Goal: Transaction & Acquisition: Book appointment/travel/reservation

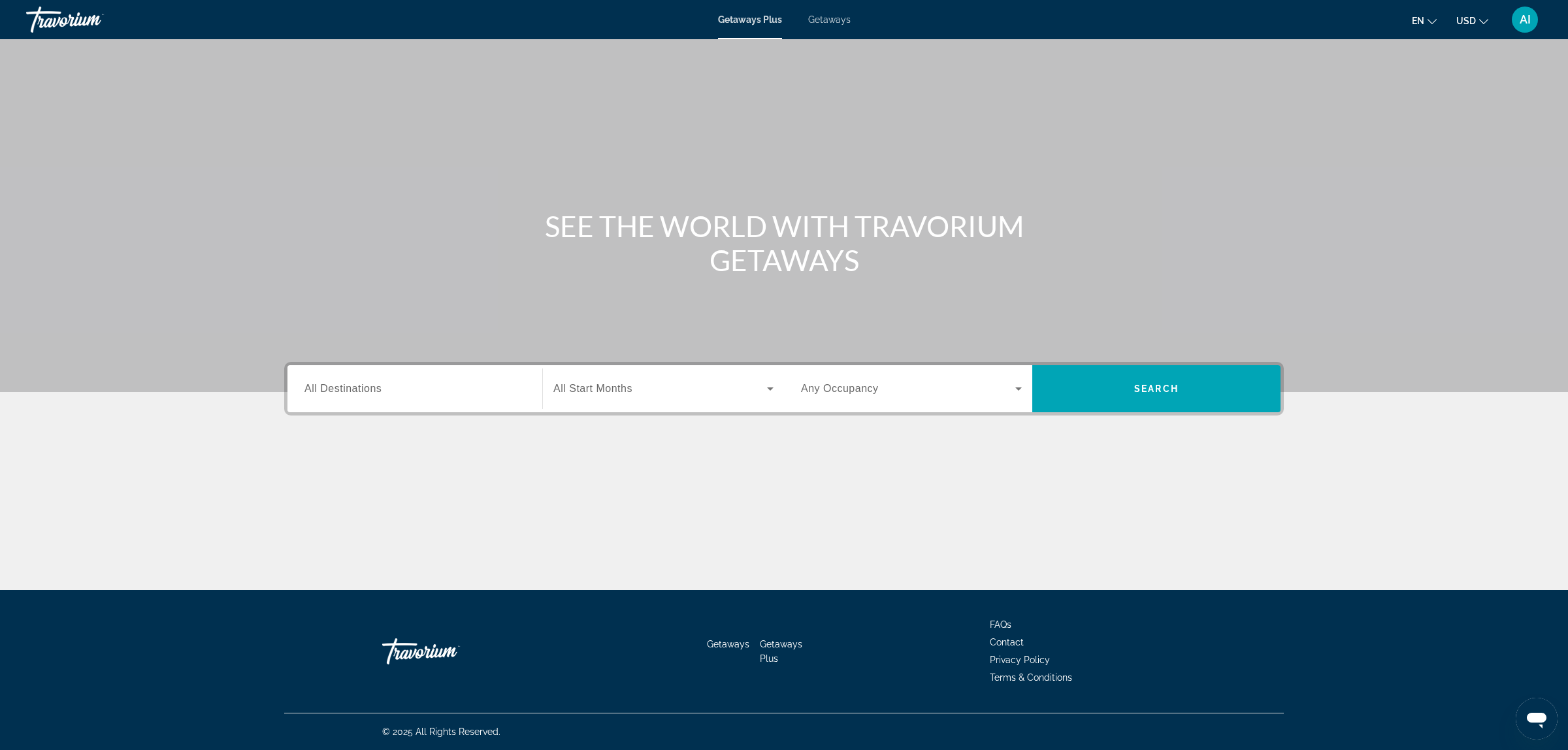
click at [838, 17] on span "Getaways" at bounding box center [829, 20] width 42 height 11
click at [379, 387] on span "All Destinations" at bounding box center [343, 388] width 77 height 11
click at [379, 387] on input "Destination All Destinations" at bounding box center [415, 389] width 220 height 16
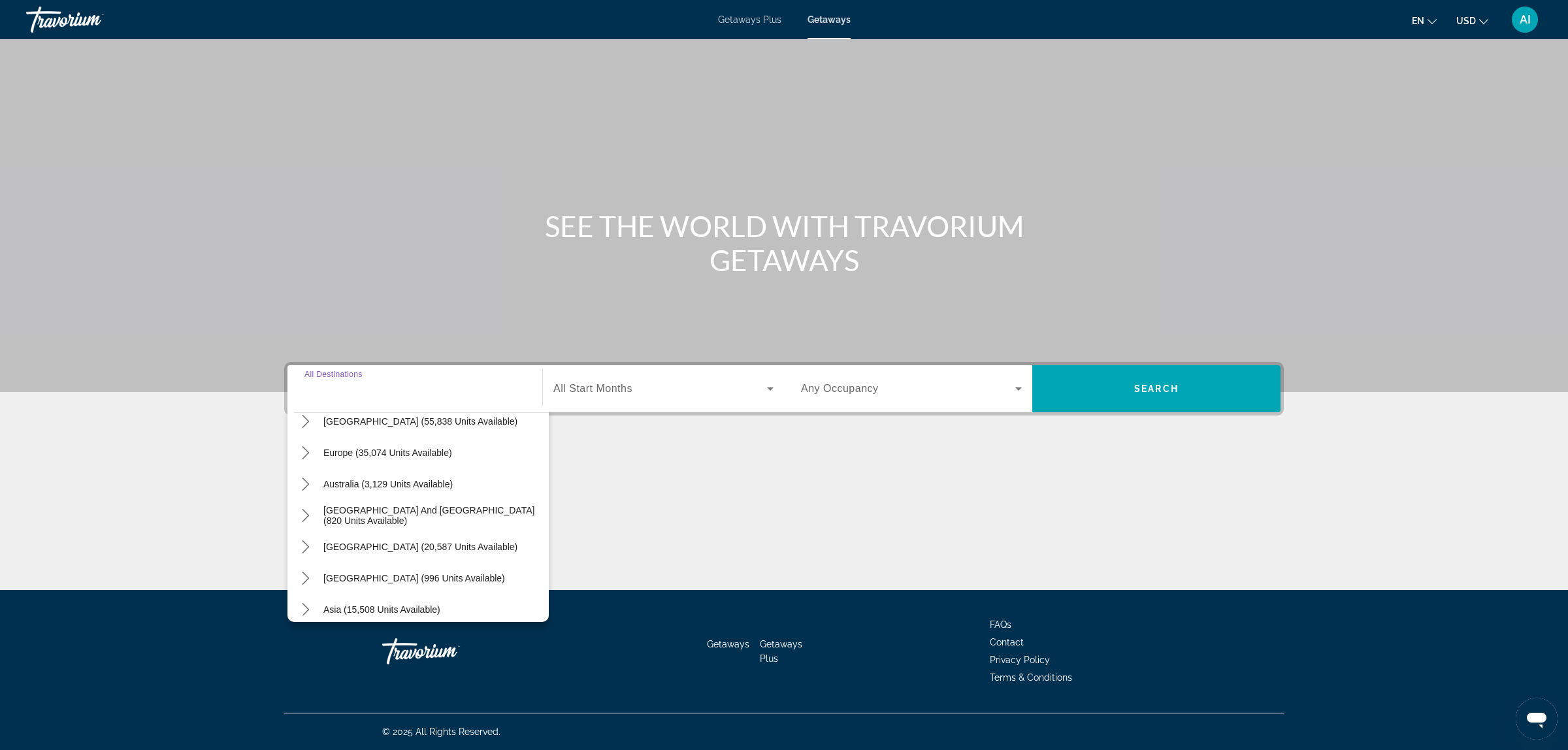
scroll to position [103, 0]
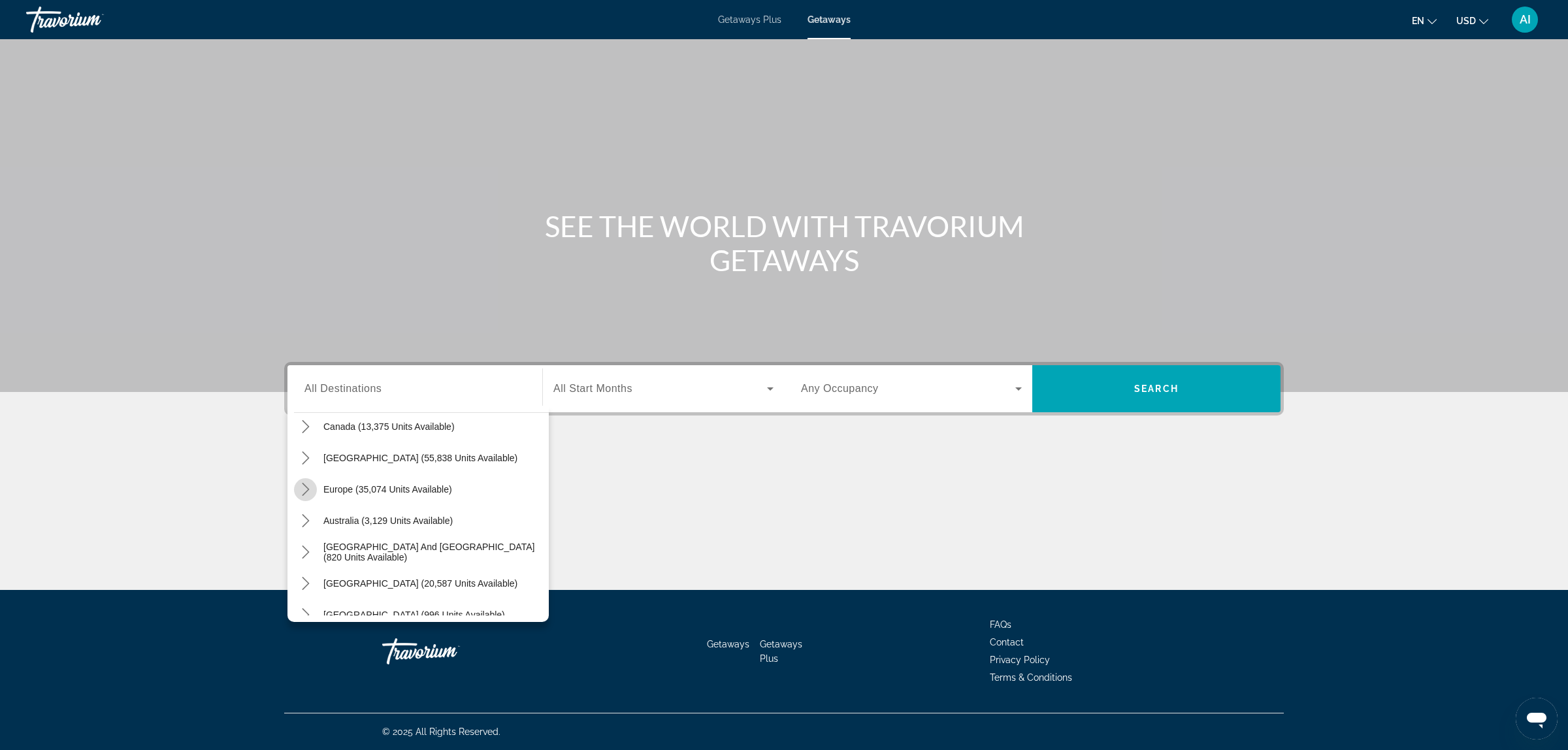
click at [308, 485] on icon "Toggle Europe (35,074 units available) submenu" at bounding box center [305, 489] width 13 height 13
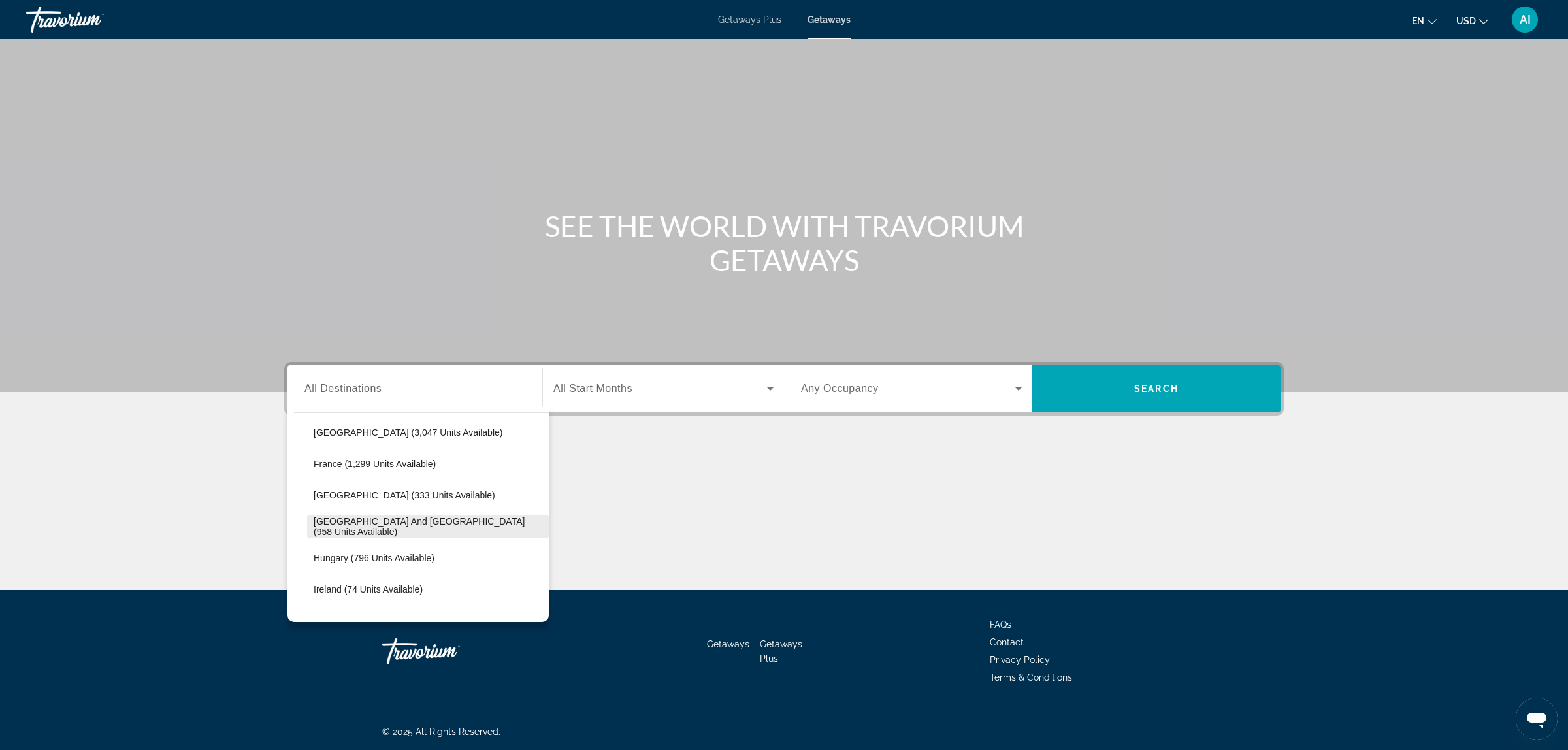
scroll to position [380, 0]
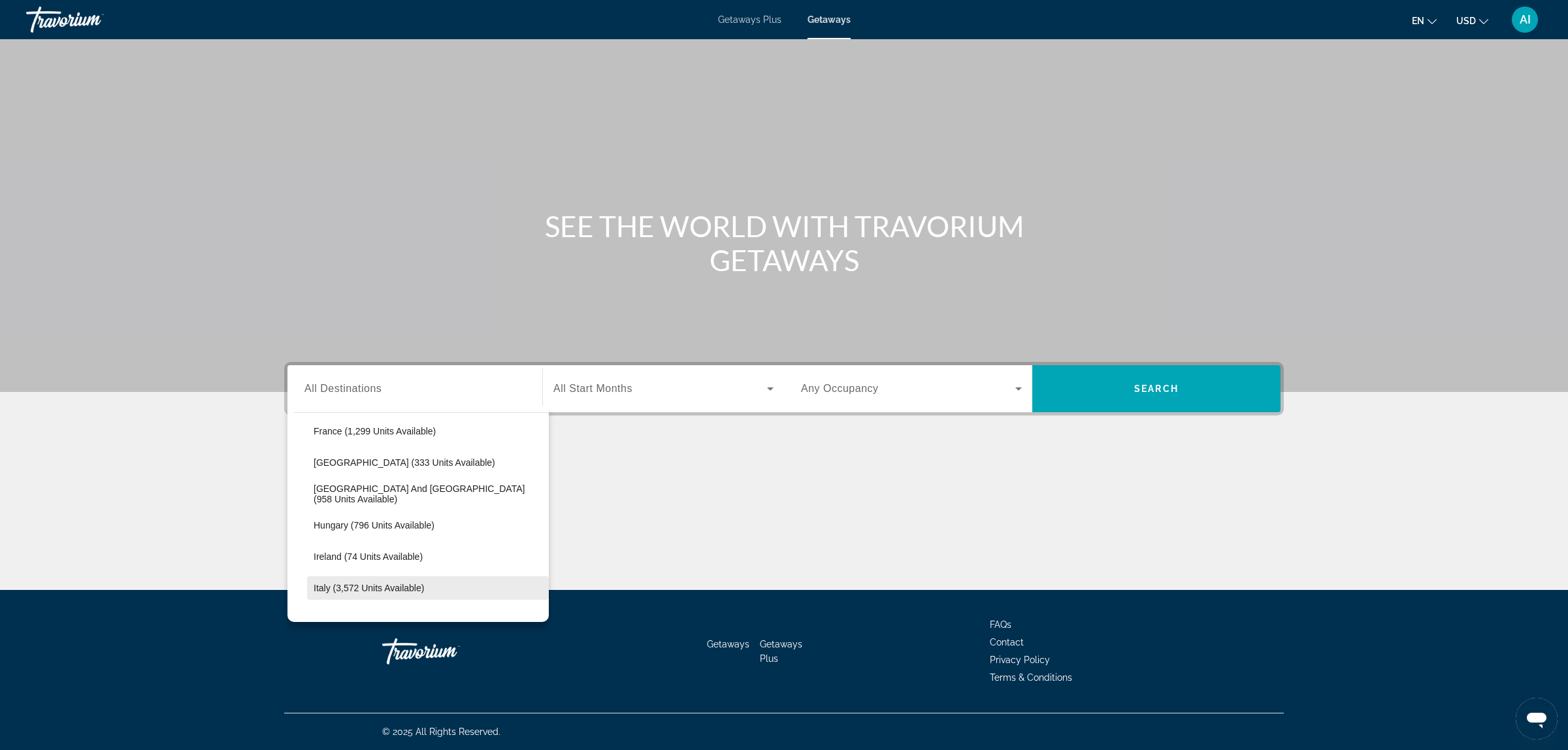
click at [342, 583] on span "Italy (3,572 units available)" at bounding box center [368, 588] width 111 height 11
type input "**********"
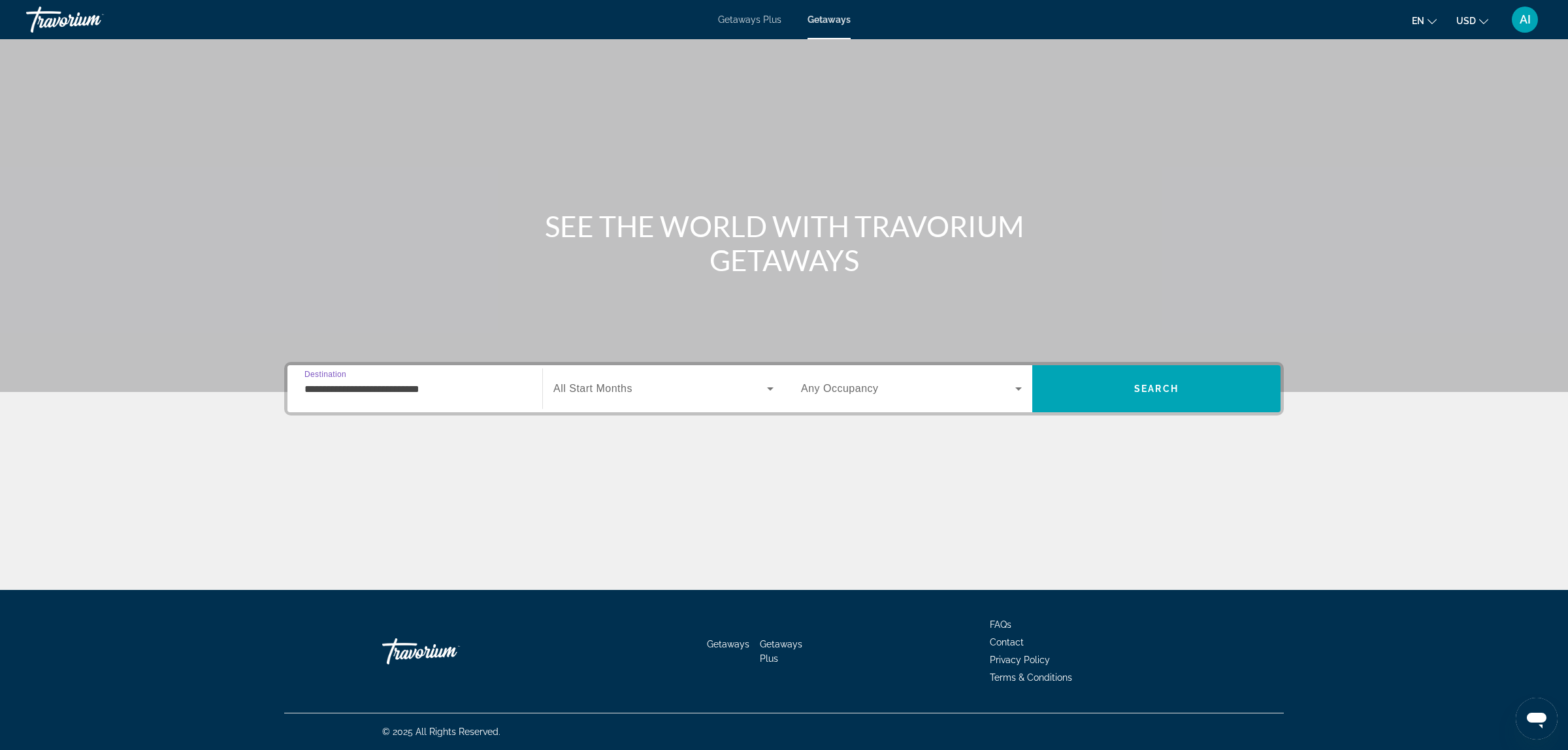
click at [627, 386] on span "All Start Months" at bounding box center [593, 388] width 79 height 11
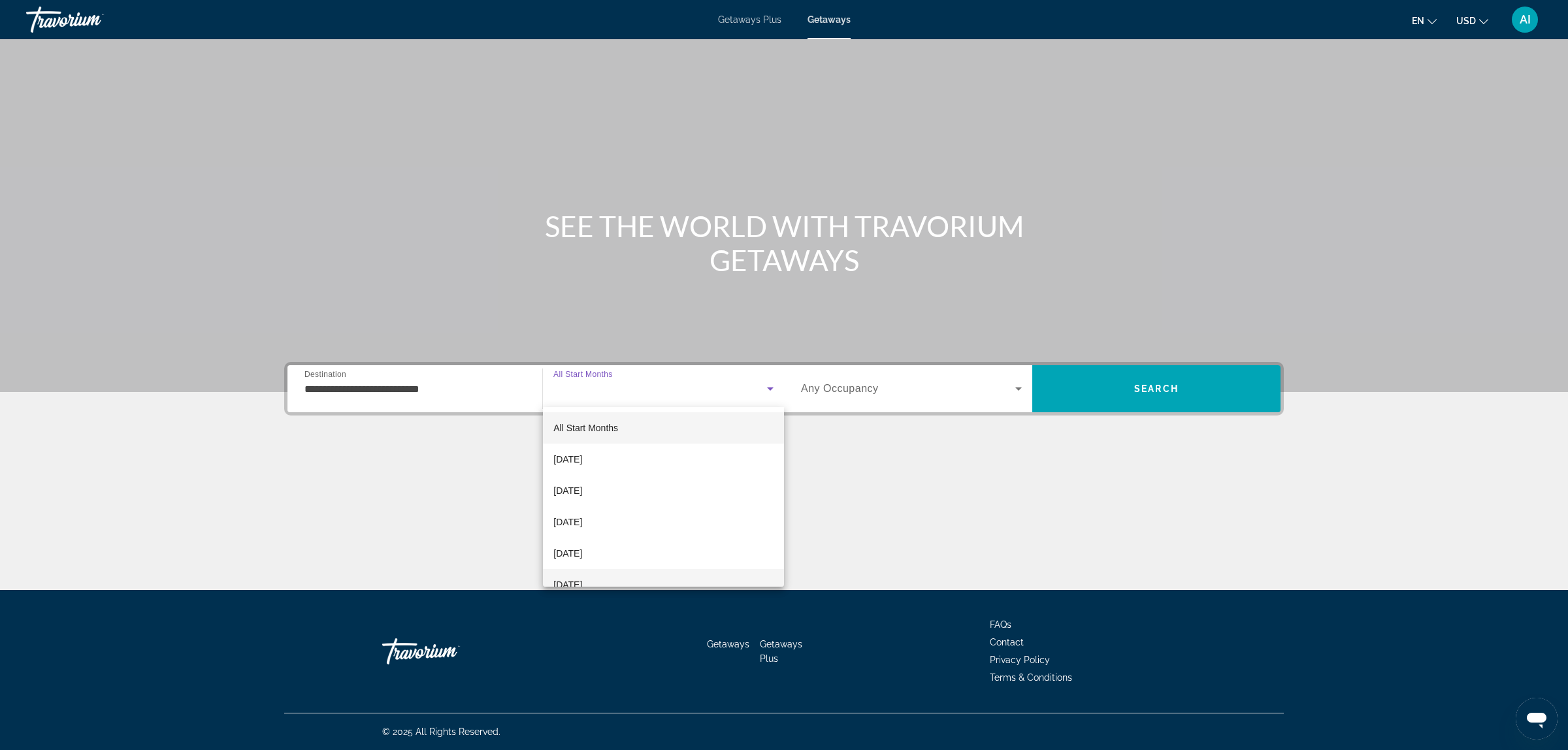
click at [582, 579] on span "February 2026" at bounding box center [567, 585] width 28 height 16
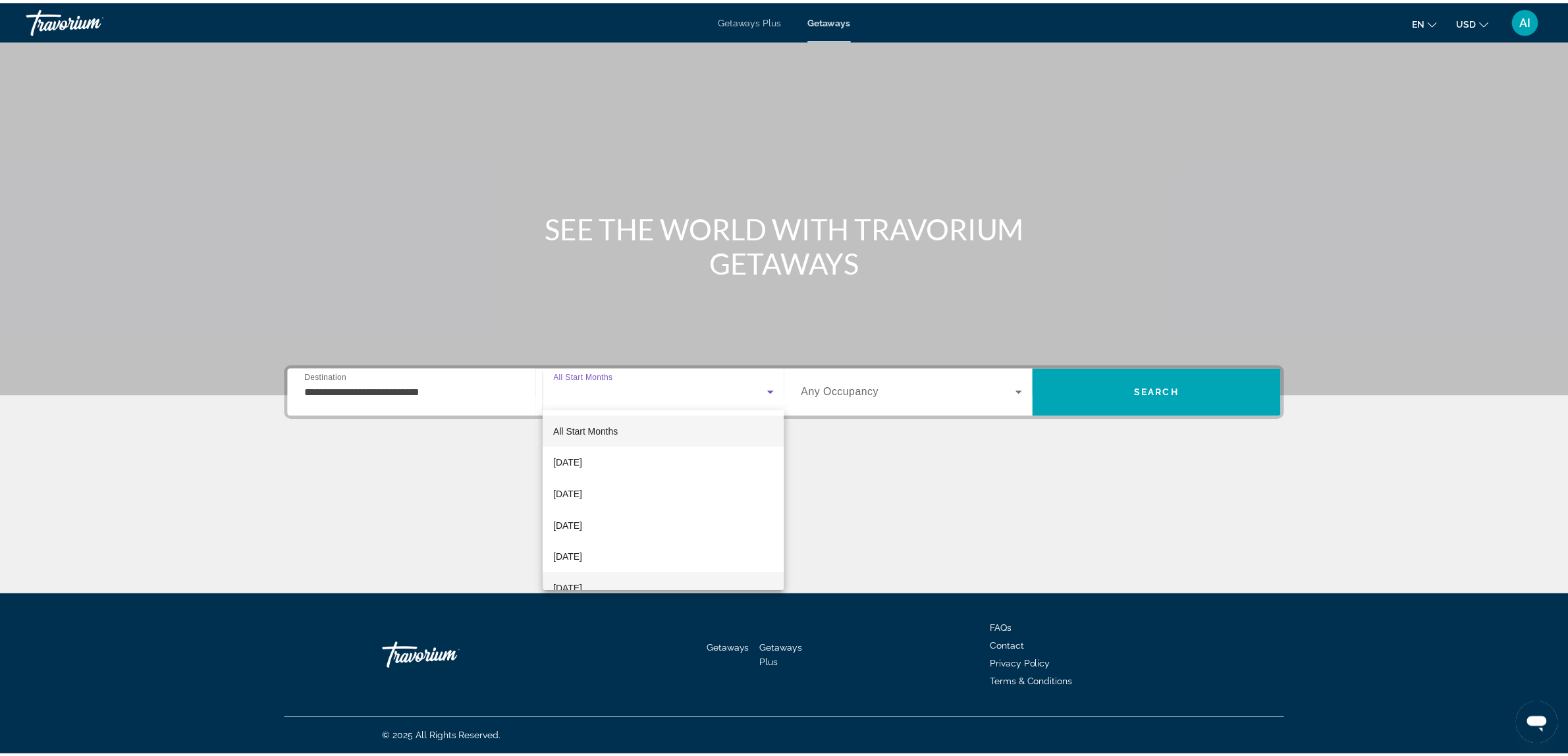
scroll to position [0, 0]
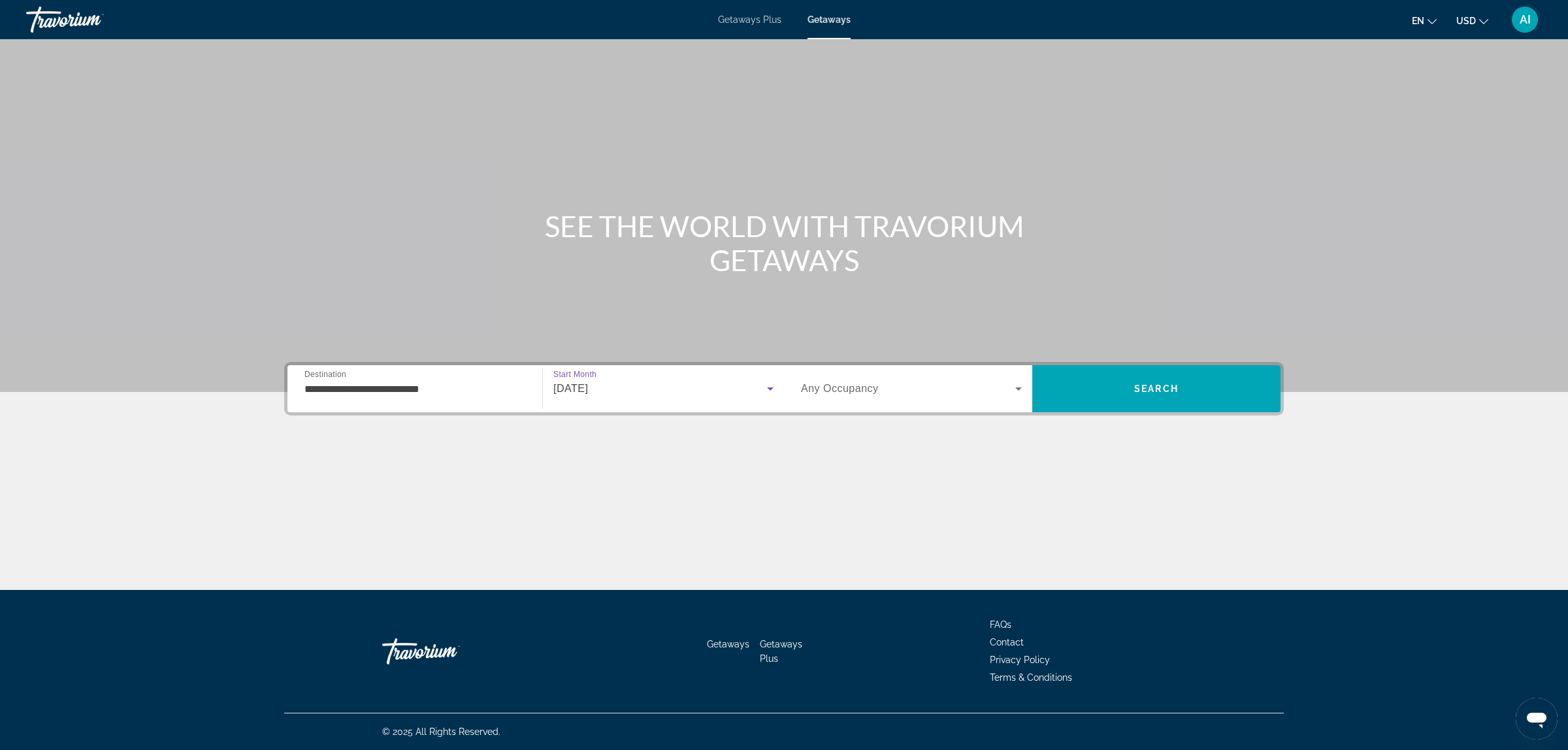
click at [883, 387] on span "Search widget" at bounding box center [907, 389] width 215 height 16
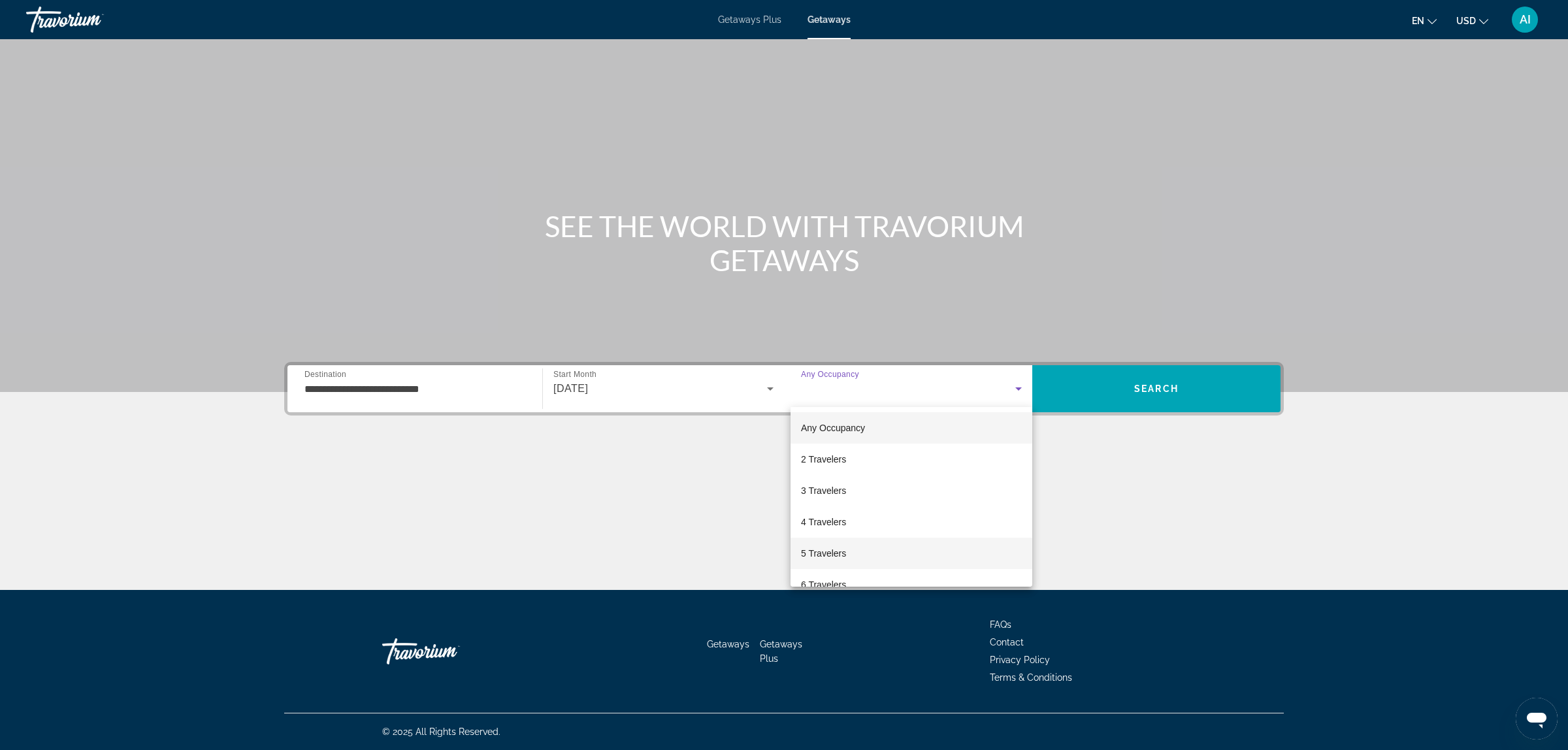
click at [824, 556] on span "5 Travelers" at bounding box center [823, 554] width 45 height 16
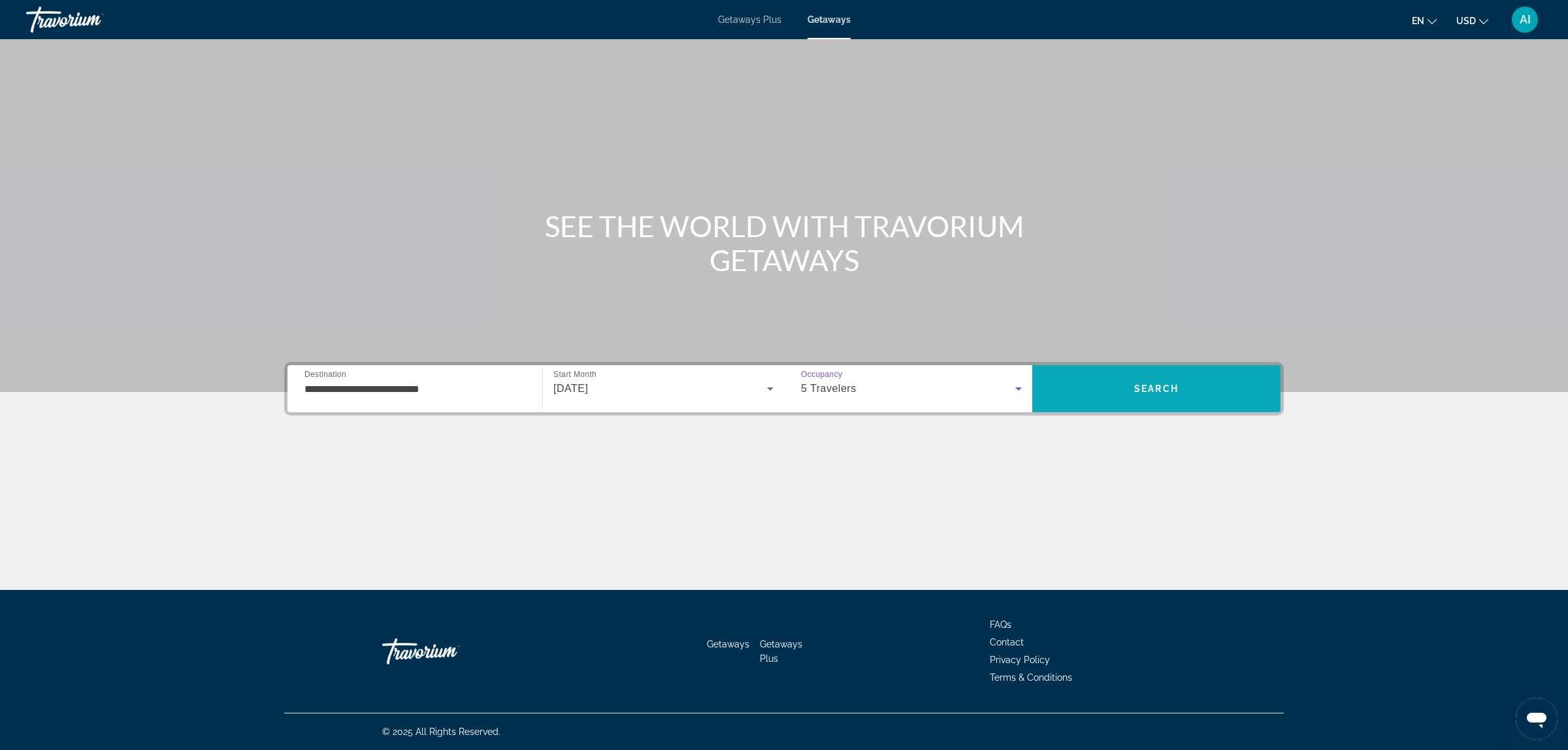
click at [1154, 390] on span "Search" at bounding box center [1155, 388] width 44 height 11
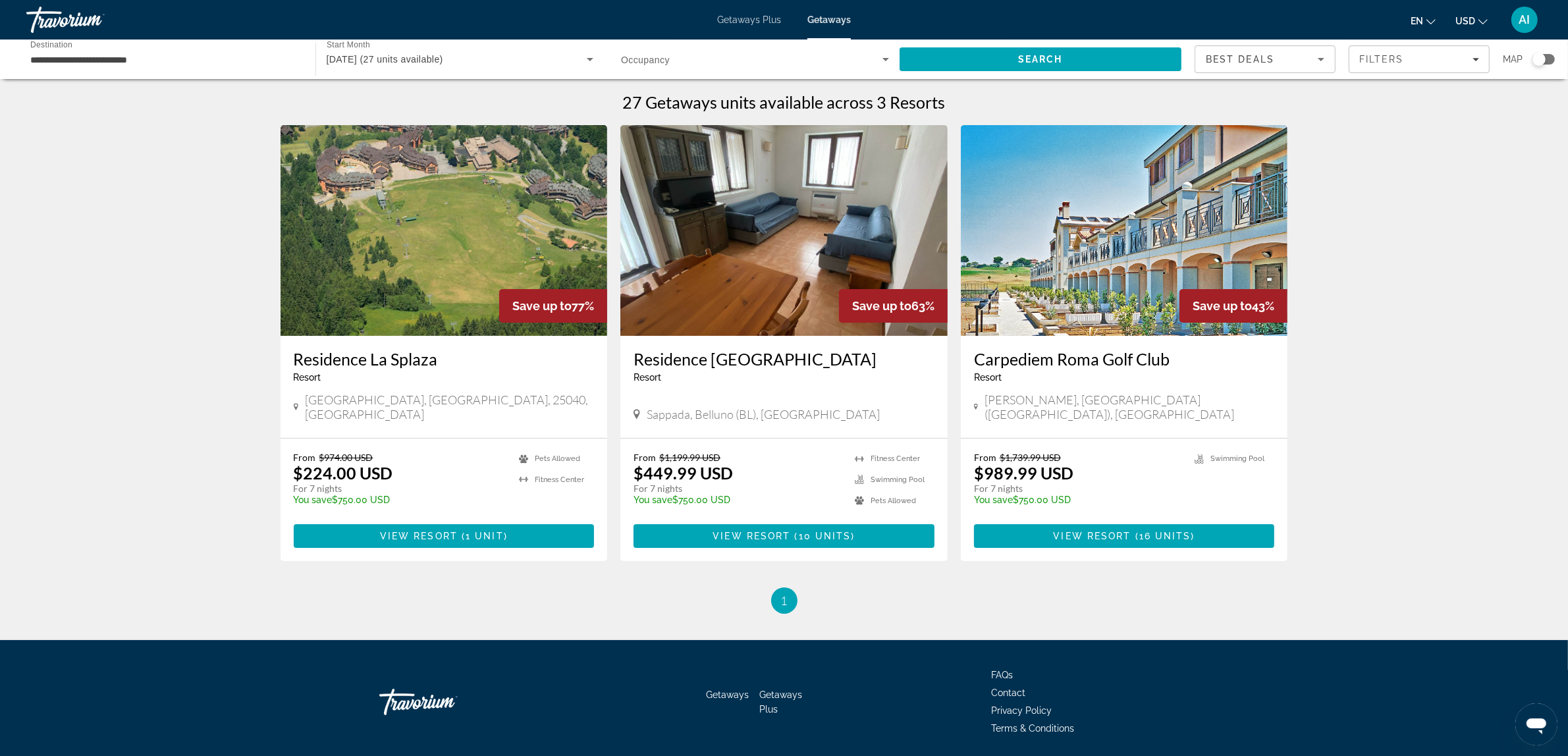
click at [454, 258] on img "Main content" at bounding box center [444, 230] width 327 height 210
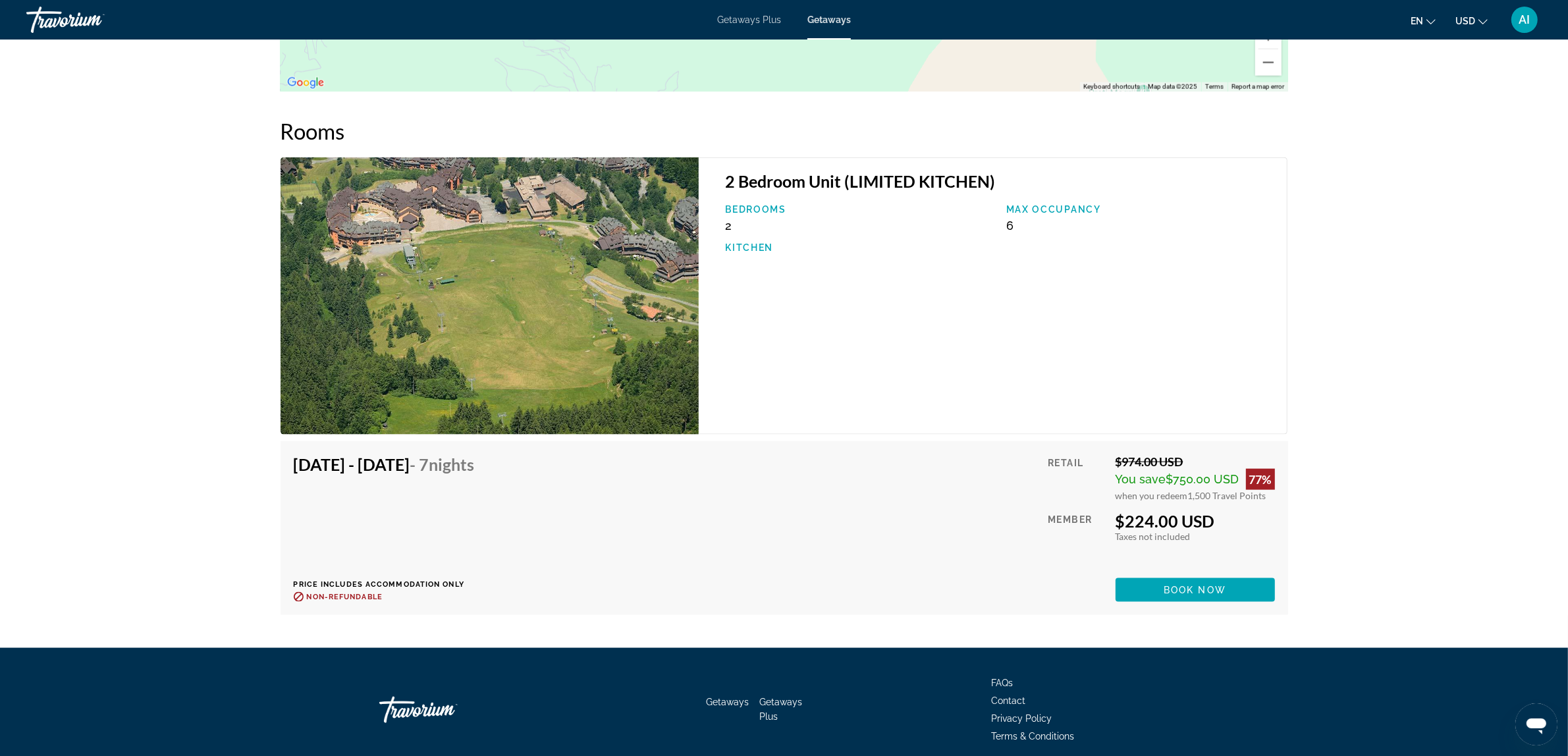
scroll to position [2100, 0]
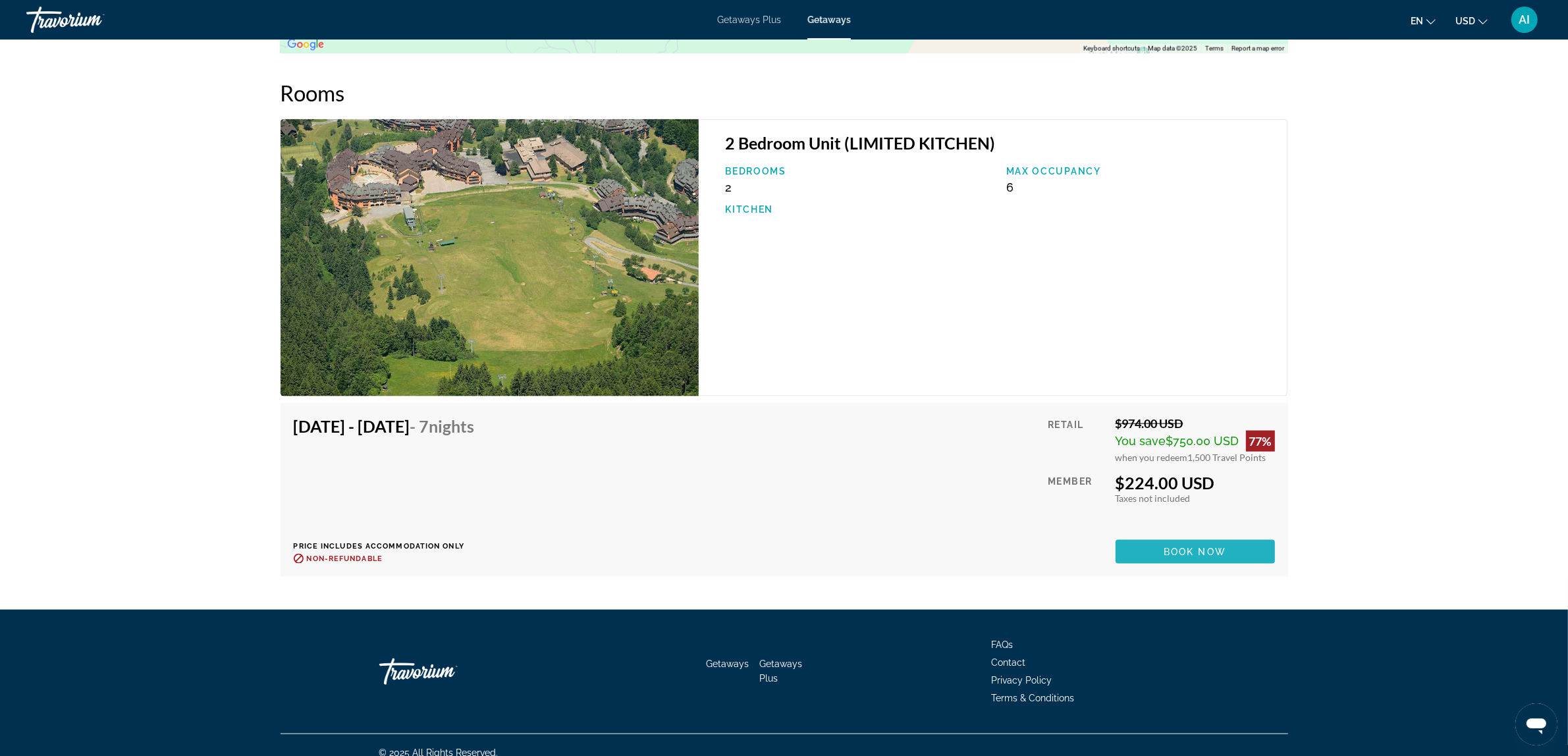
click at [1186, 546] on span "Book now" at bounding box center [1195, 551] width 62 height 11
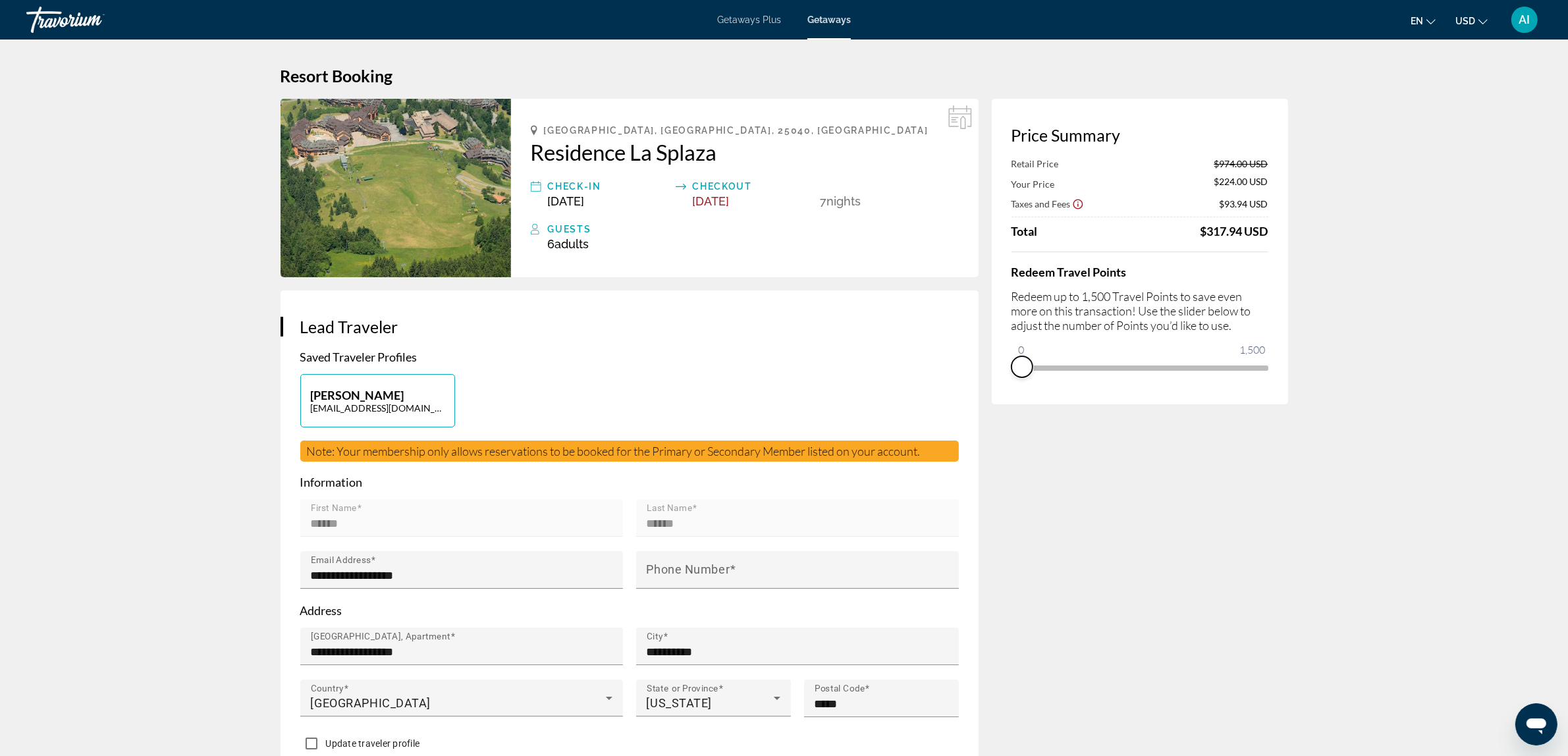
drag, startPoint x: 1255, startPoint y: 382, endPoint x: 920, endPoint y: 449, distance: 341.6
drag, startPoint x: 1028, startPoint y: 351, endPoint x: 1299, endPoint y: 412, distance: 277.8
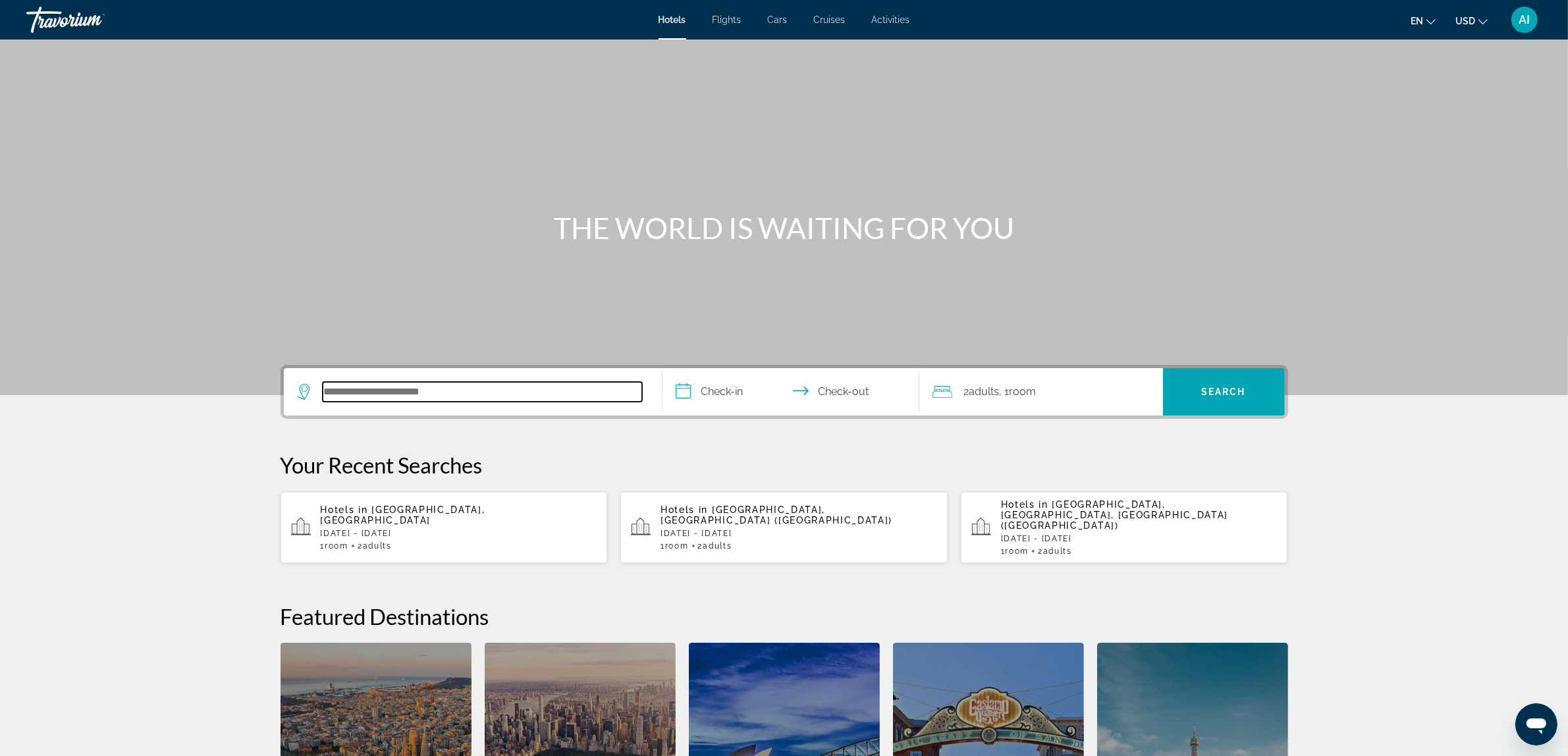
click at [508, 389] on input "Search hotel destination" at bounding box center [482, 392] width 319 height 20
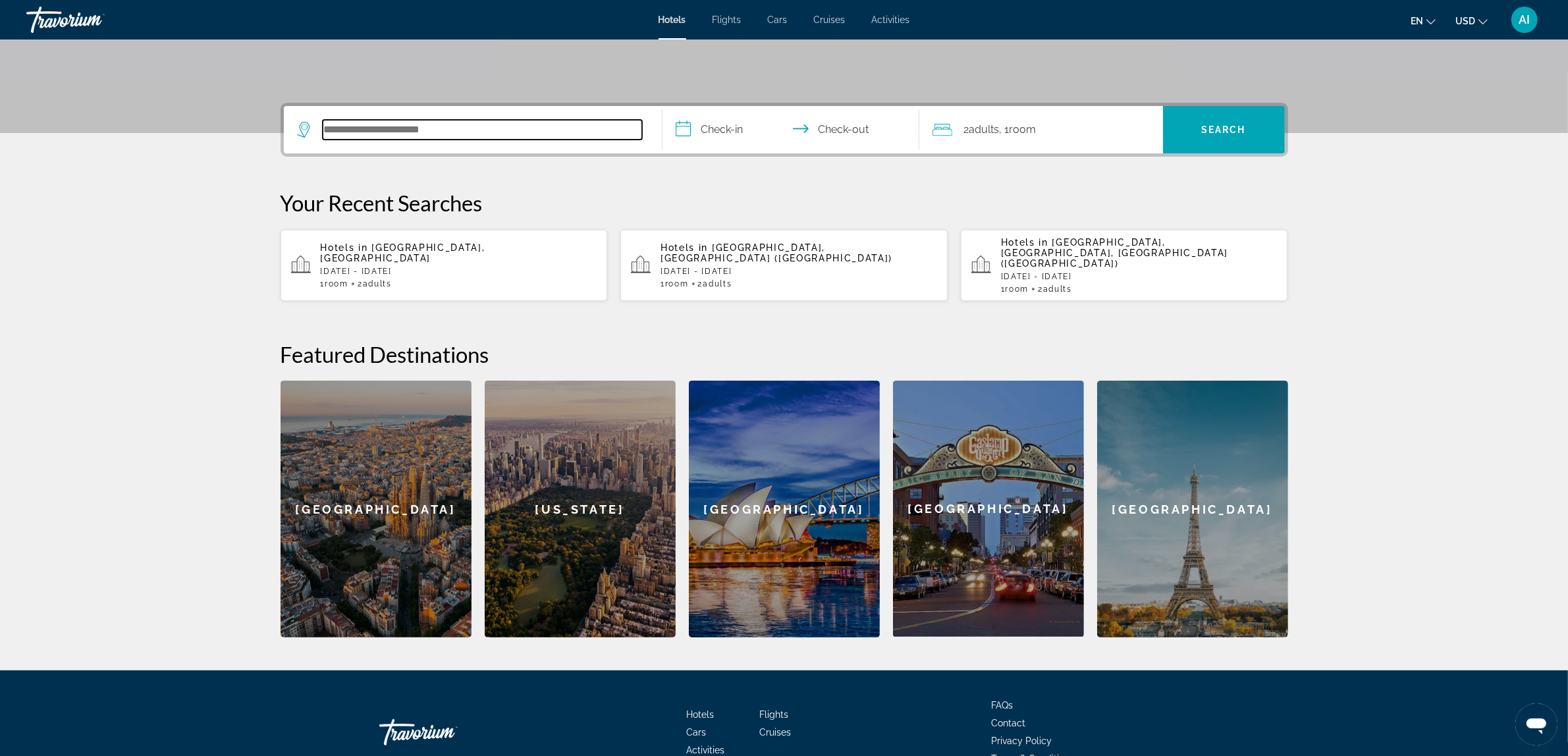
scroll to position [317, 0]
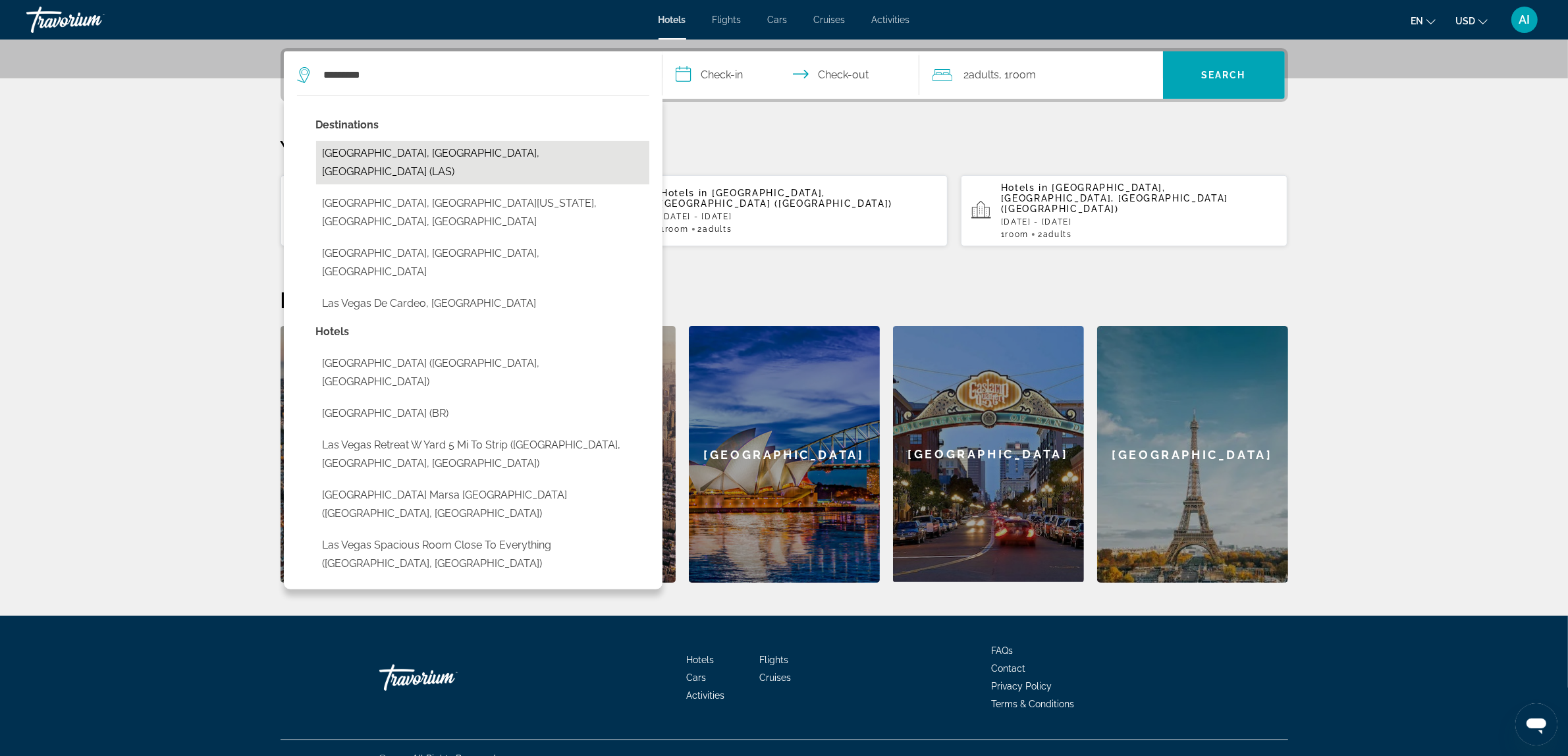
click at [440, 153] on button "[GEOGRAPHIC_DATA], [GEOGRAPHIC_DATA], [GEOGRAPHIC_DATA] (LAS)" at bounding box center [482, 163] width 333 height 43
type input "**********"
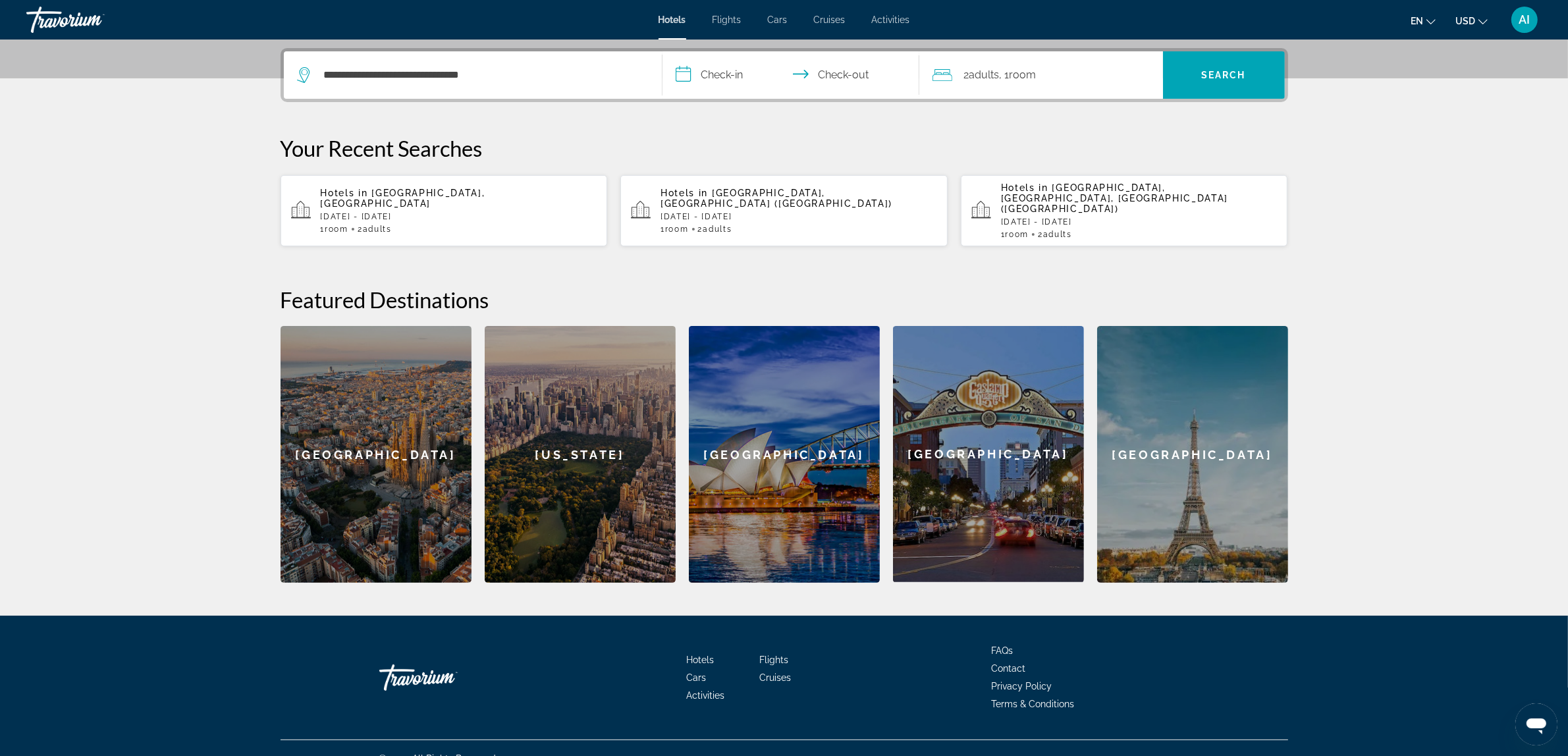
click at [725, 74] on input "**********" at bounding box center [793, 77] width 262 height 51
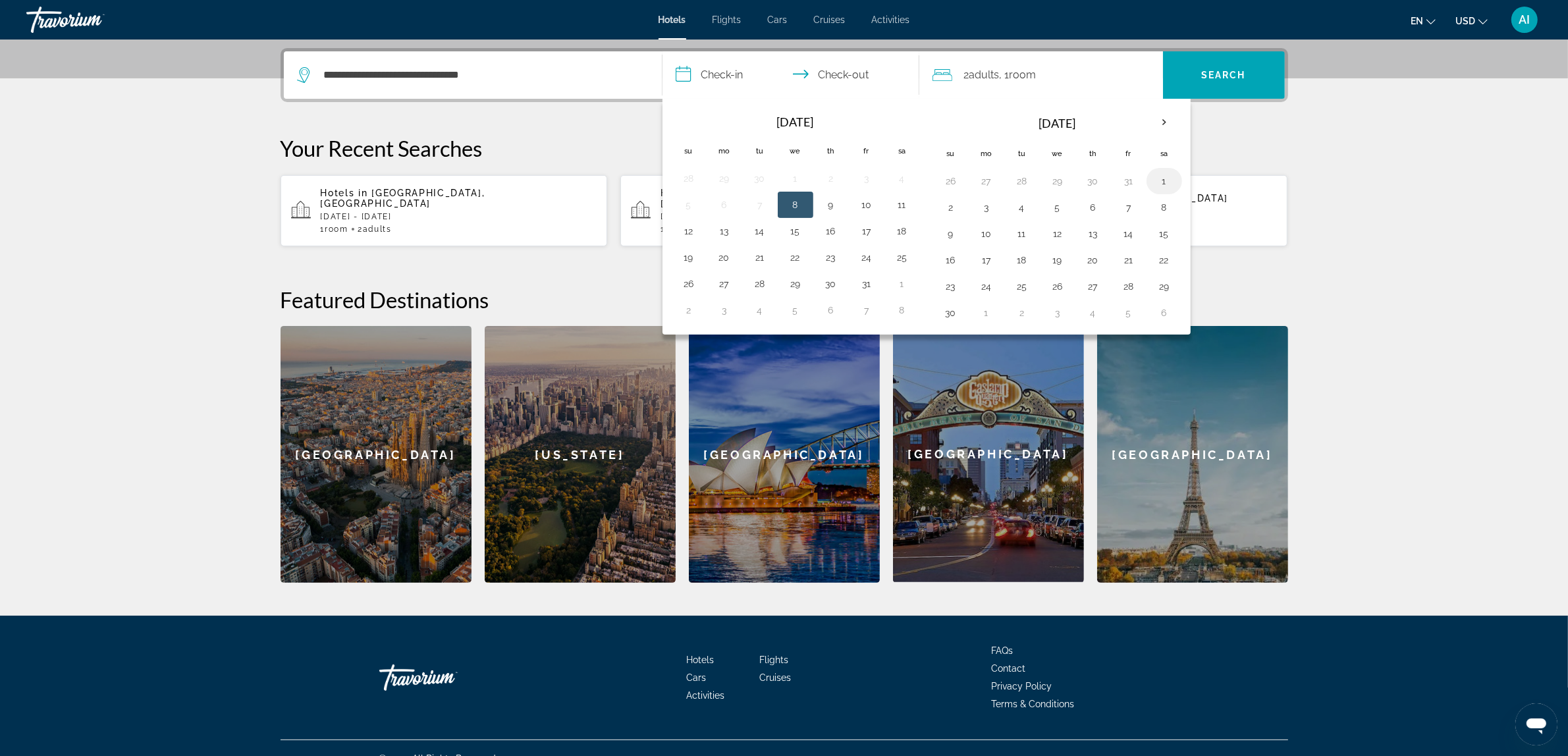
click at [1170, 185] on button "1" at bounding box center [1164, 181] width 21 height 19
click at [1171, 210] on button "8" at bounding box center [1164, 208] width 21 height 19
type input "**********"
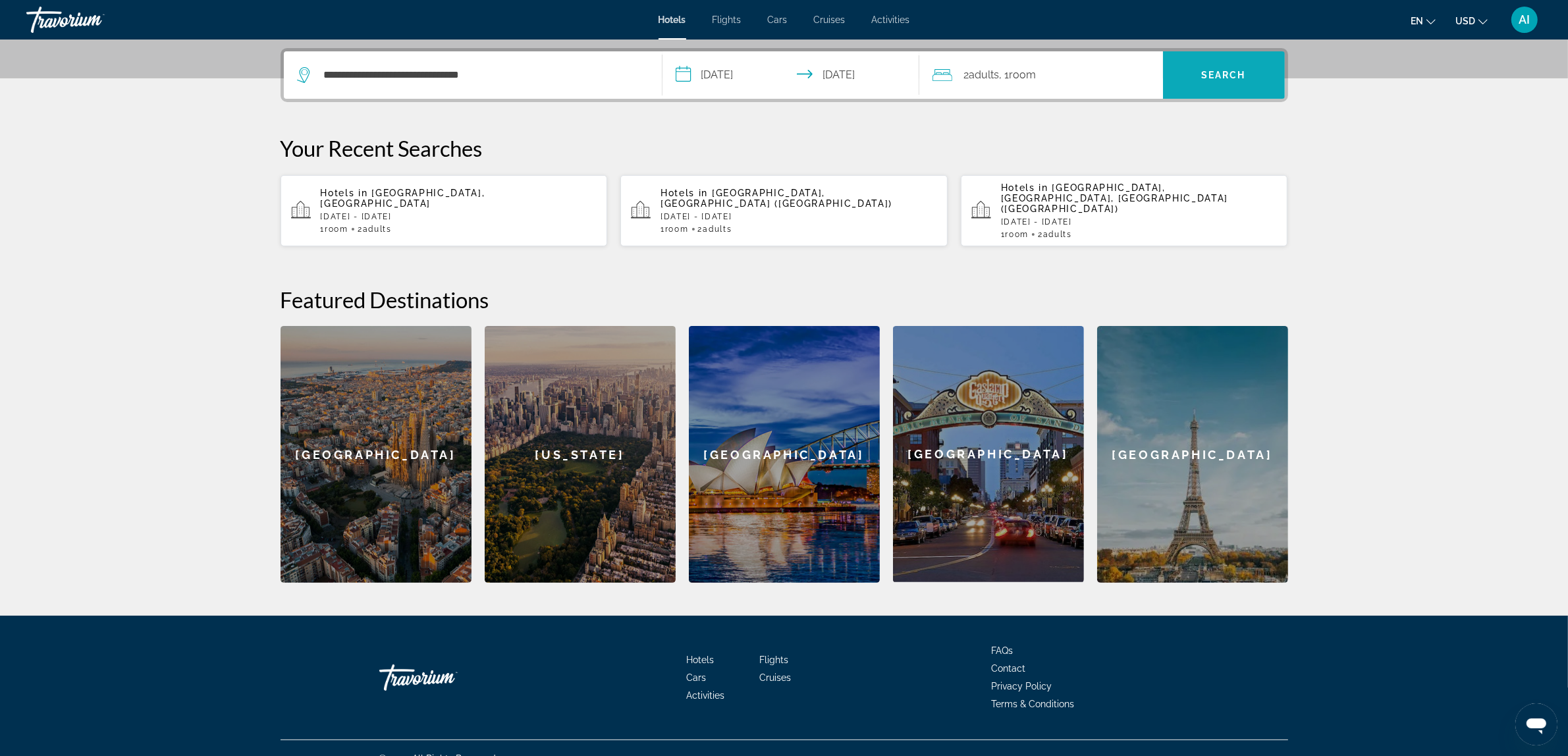
click at [1245, 83] on span "Search" at bounding box center [1223, 75] width 122 height 32
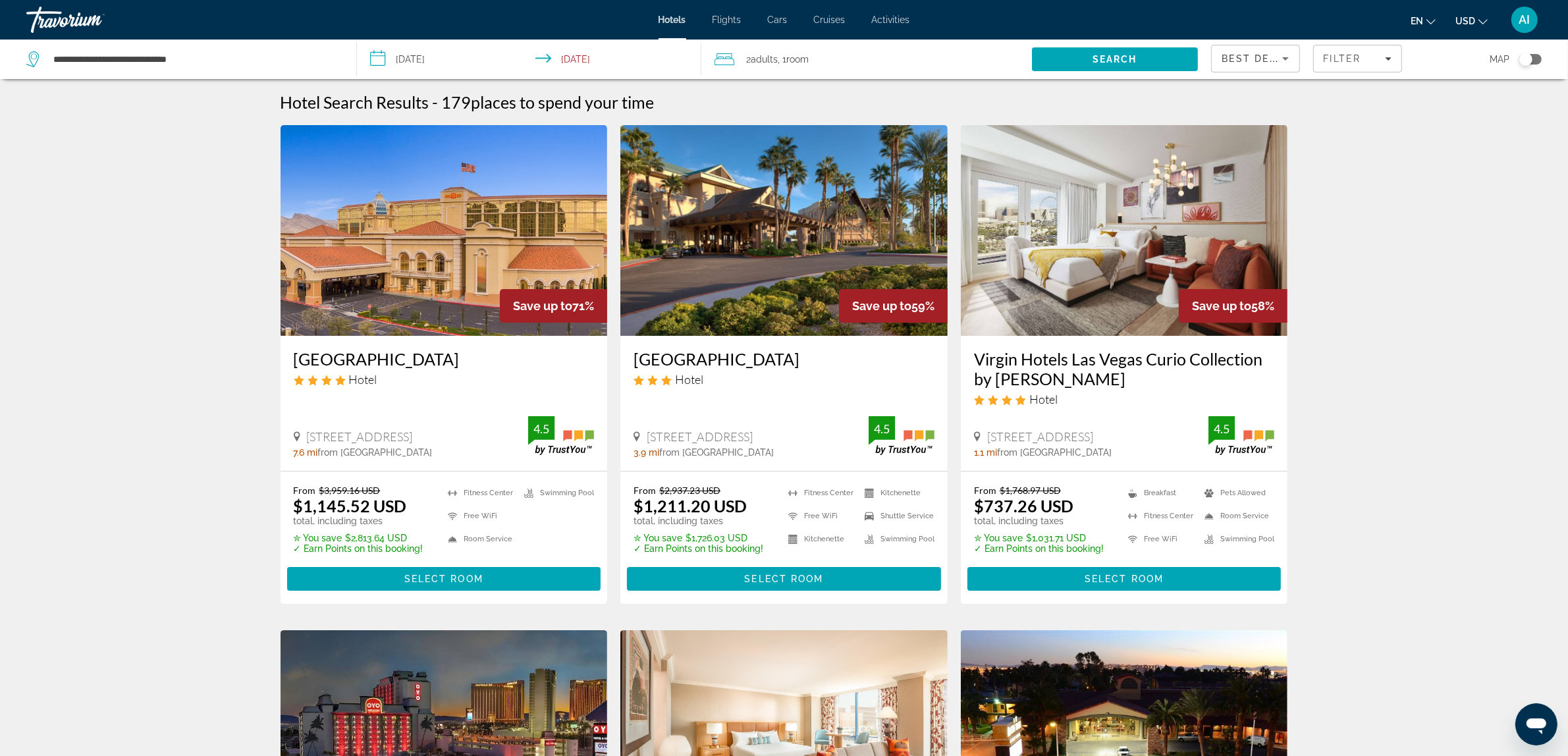
click at [425, 266] on img "Main content" at bounding box center [444, 230] width 327 height 210
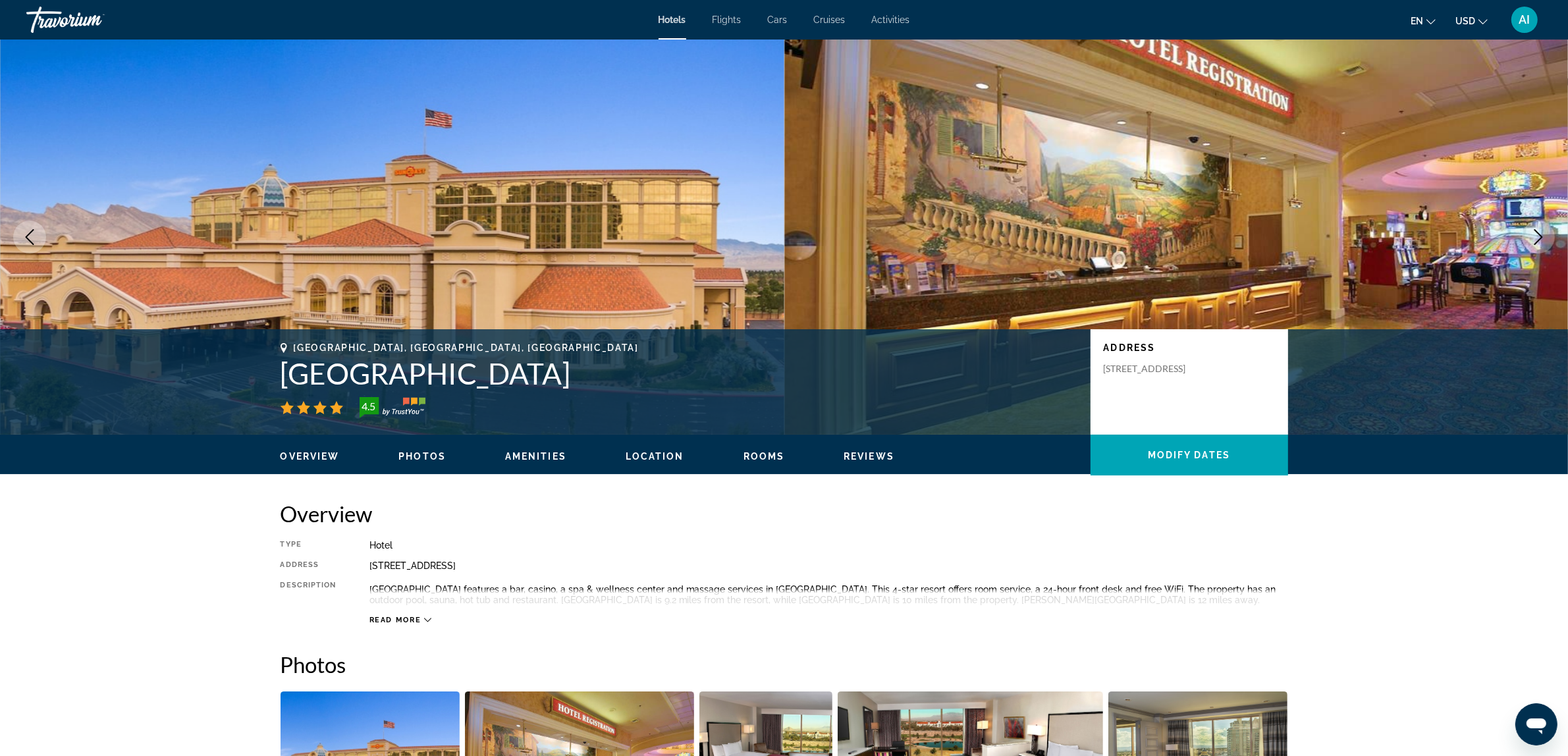
drag, startPoint x: 285, startPoint y: 367, endPoint x: 625, endPoint y: 380, distance: 340.2
click at [625, 380] on h1 "Suncoast Hotel and Casino" at bounding box center [679, 374] width 797 height 35
copy h1 "Suncoast Hotel and Casino"
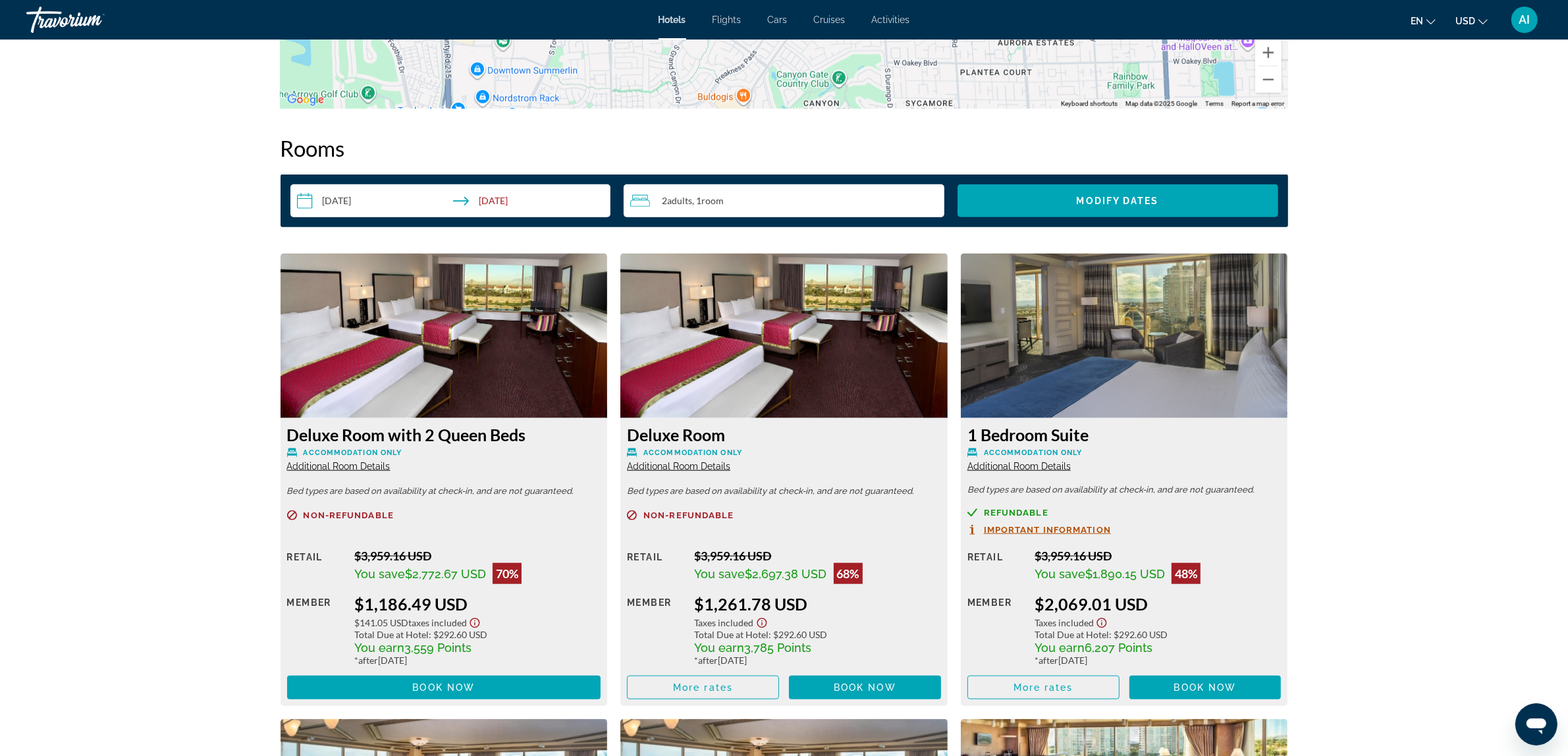
scroll to position [1537, 0]
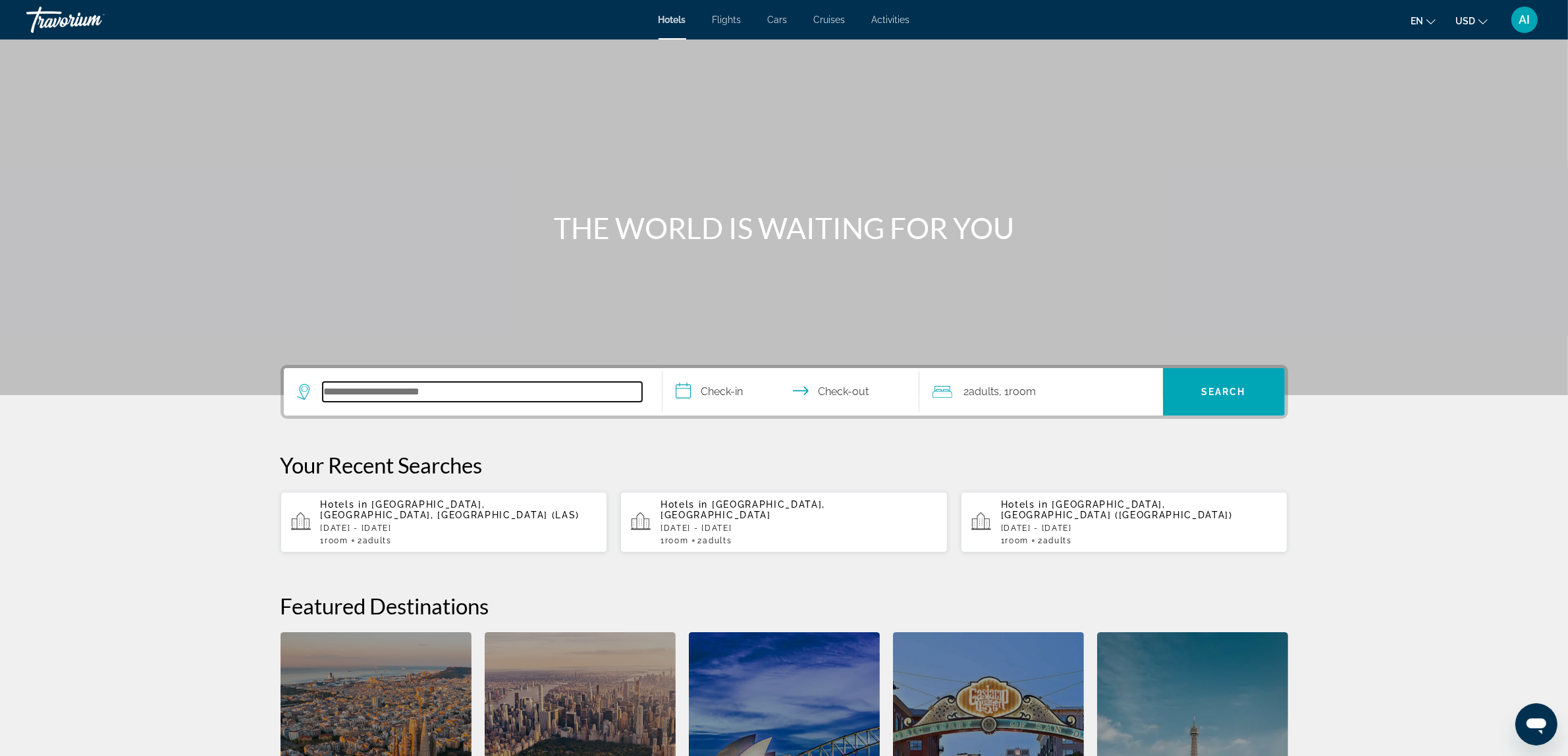
click at [532, 396] on input "Search hotel destination" at bounding box center [482, 392] width 319 height 20
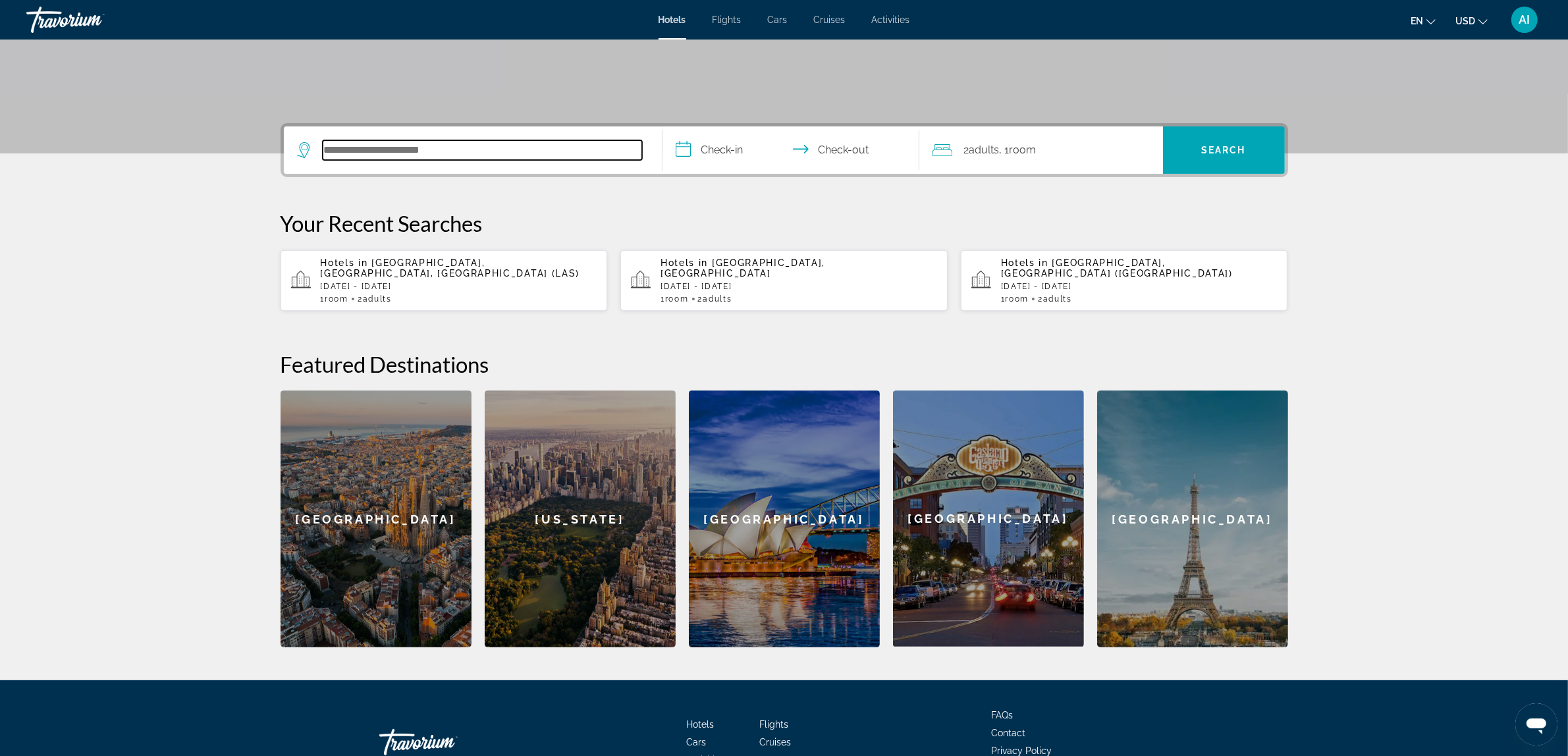
scroll to position [317, 0]
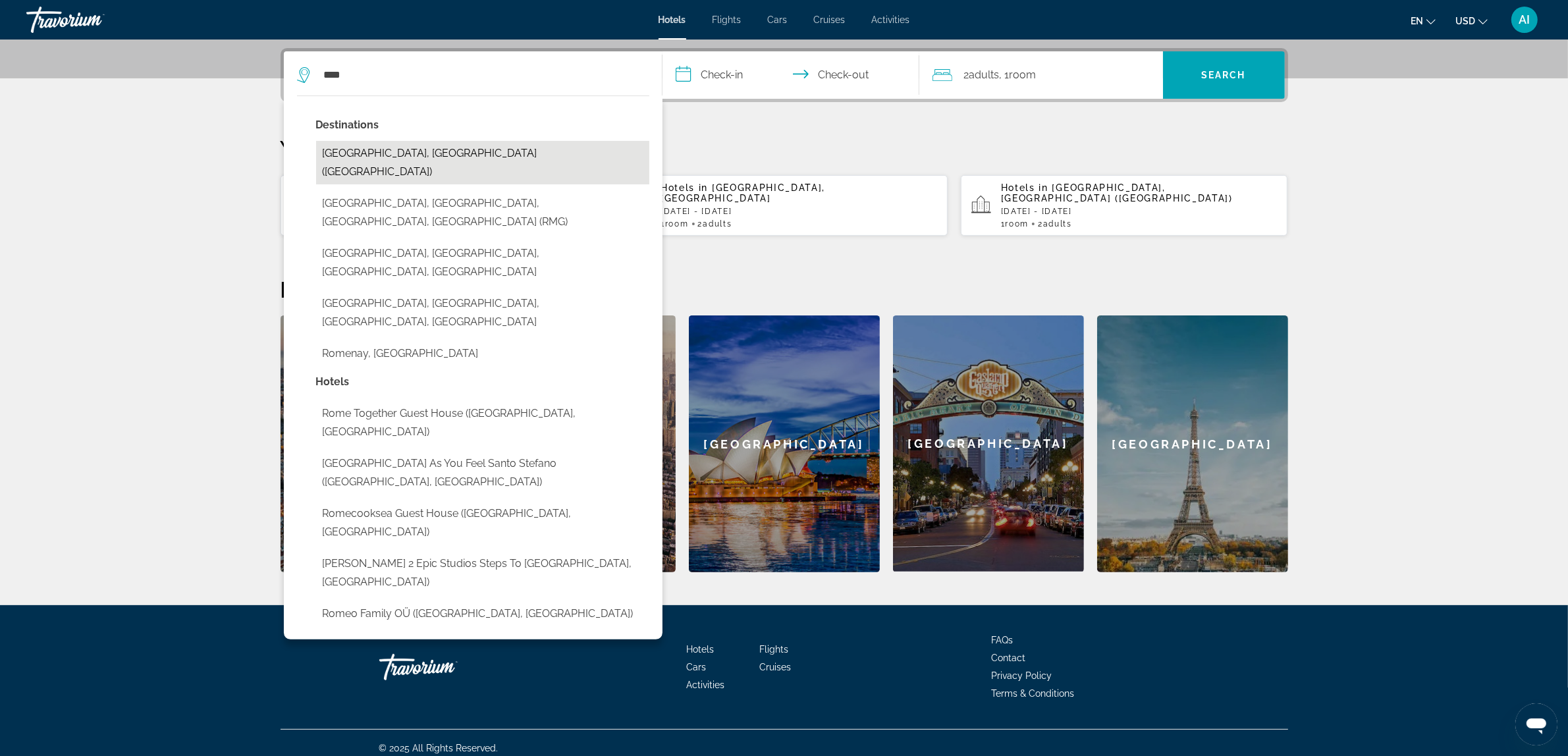
click at [399, 155] on button "[GEOGRAPHIC_DATA], [GEOGRAPHIC_DATA] ([GEOGRAPHIC_DATA])" at bounding box center [482, 163] width 333 height 43
type input "**********"
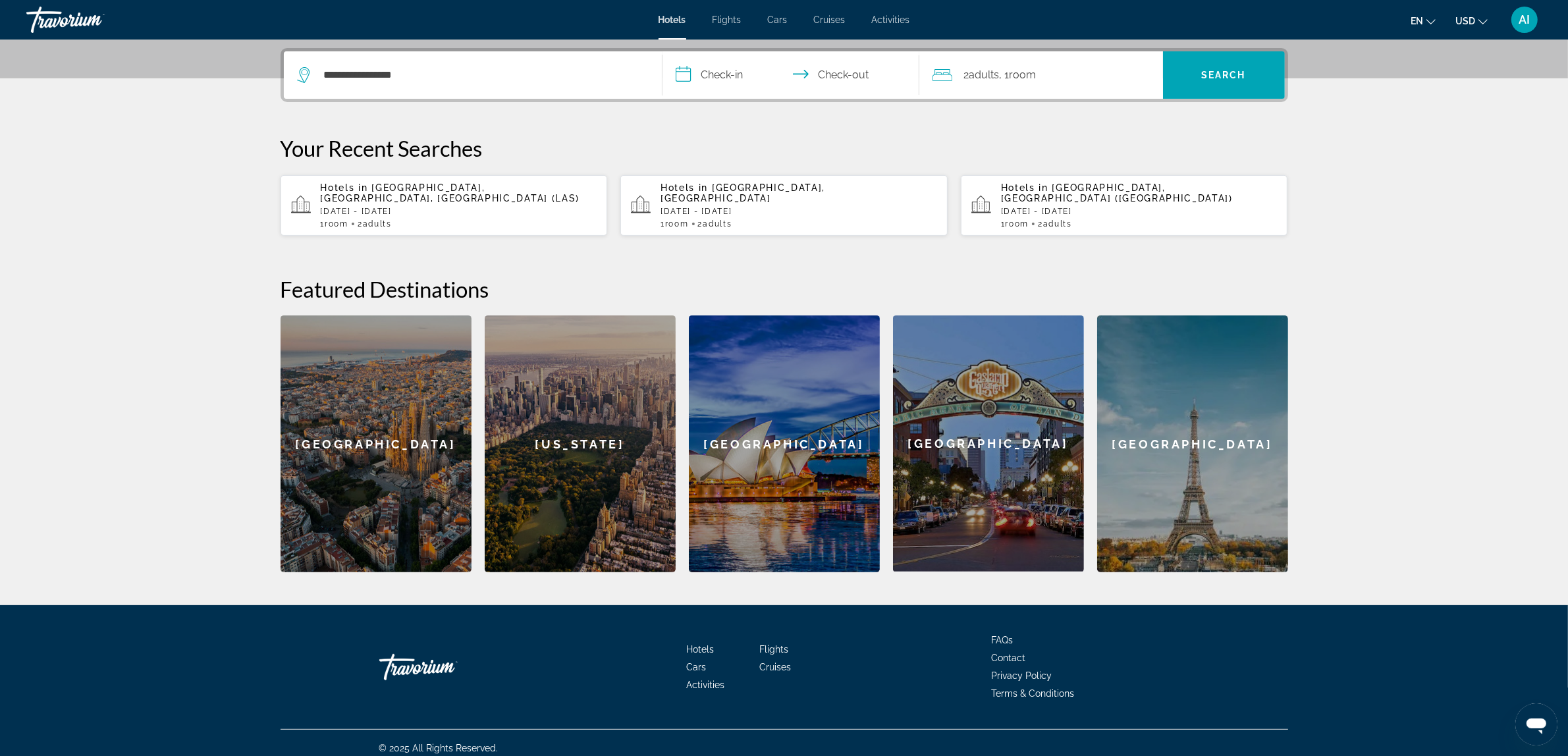
click at [726, 77] on input "**********" at bounding box center [793, 77] width 262 height 51
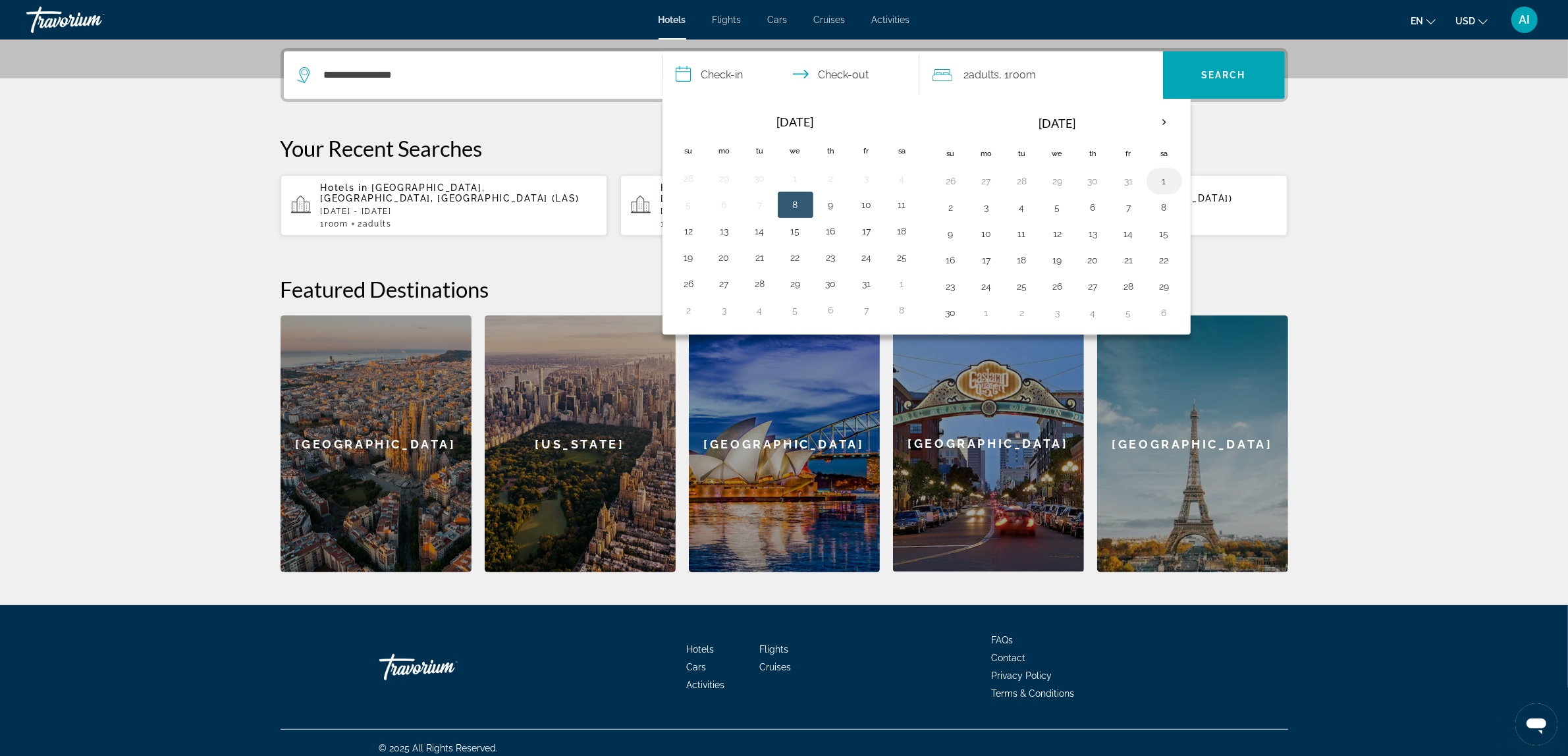
click at [1168, 183] on button "1" at bounding box center [1164, 181] width 21 height 19
click at [1164, 201] on button "8" at bounding box center [1164, 208] width 21 height 19
type input "**********"
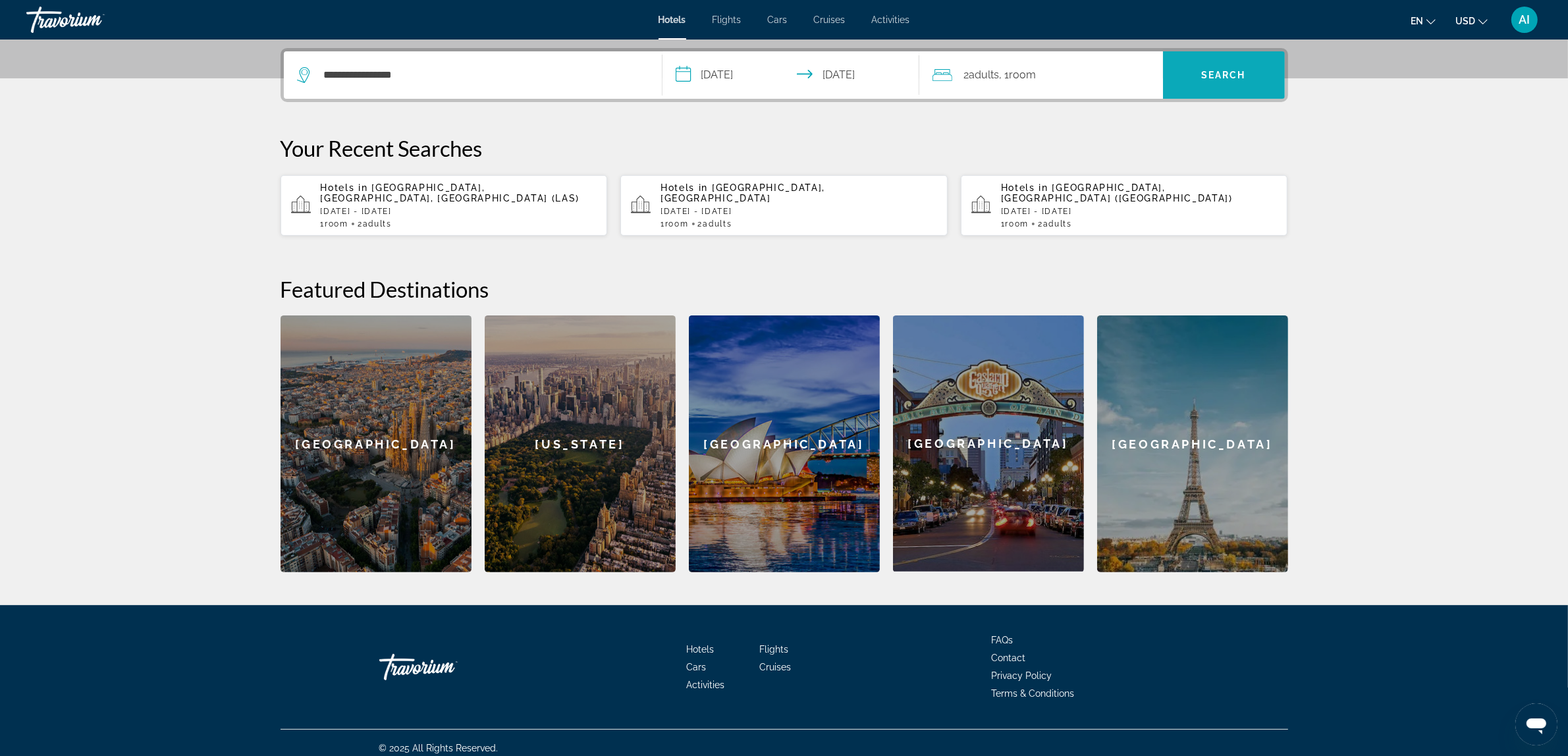
click at [1205, 78] on span "Search" at bounding box center [1223, 75] width 44 height 11
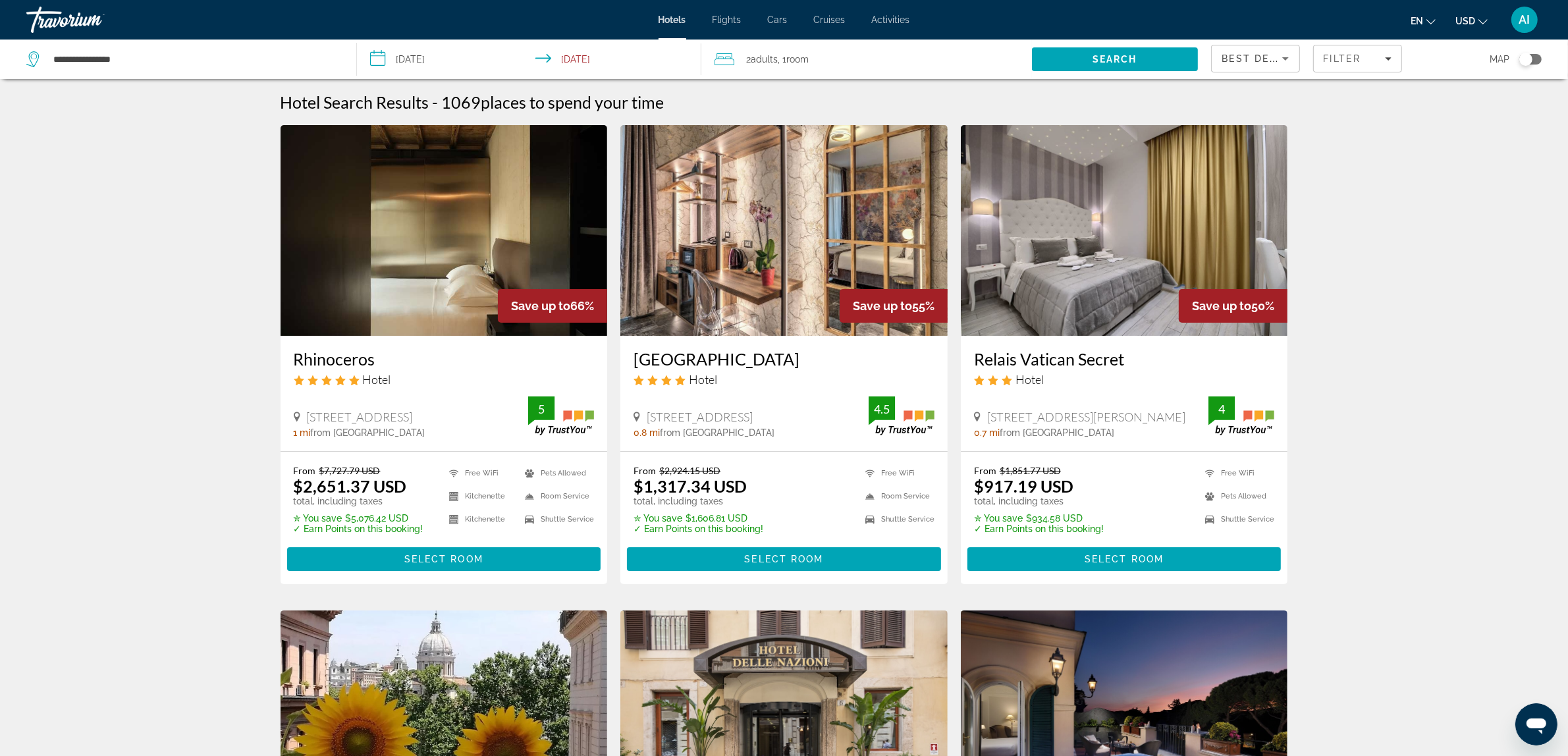
click at [491, 232] on img "Main content" at bounding box center [444, 230] width 327 height 210
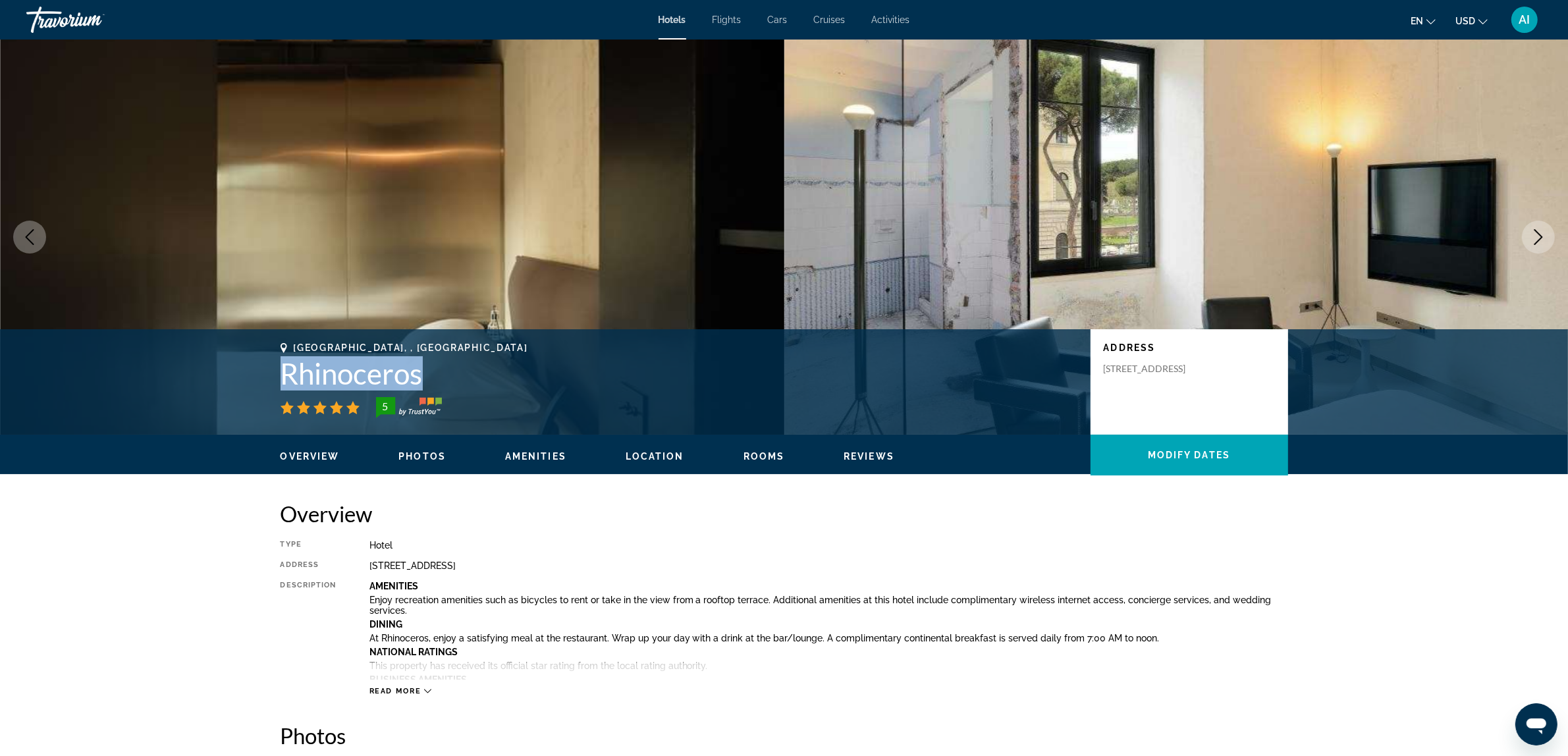
drag, startPoint x: 275, startPoint y: 371, endPoint x: 432, endPoint y: 382, distance: 157.4
click at [432, 382] on div "Rome, , Italy Rhinoceros 5 Address Via Del Velabro 9, Rome 186, Italy" at bounding box center [784, 382] width 1060 height 79
copy h1 "Rhinoceros"
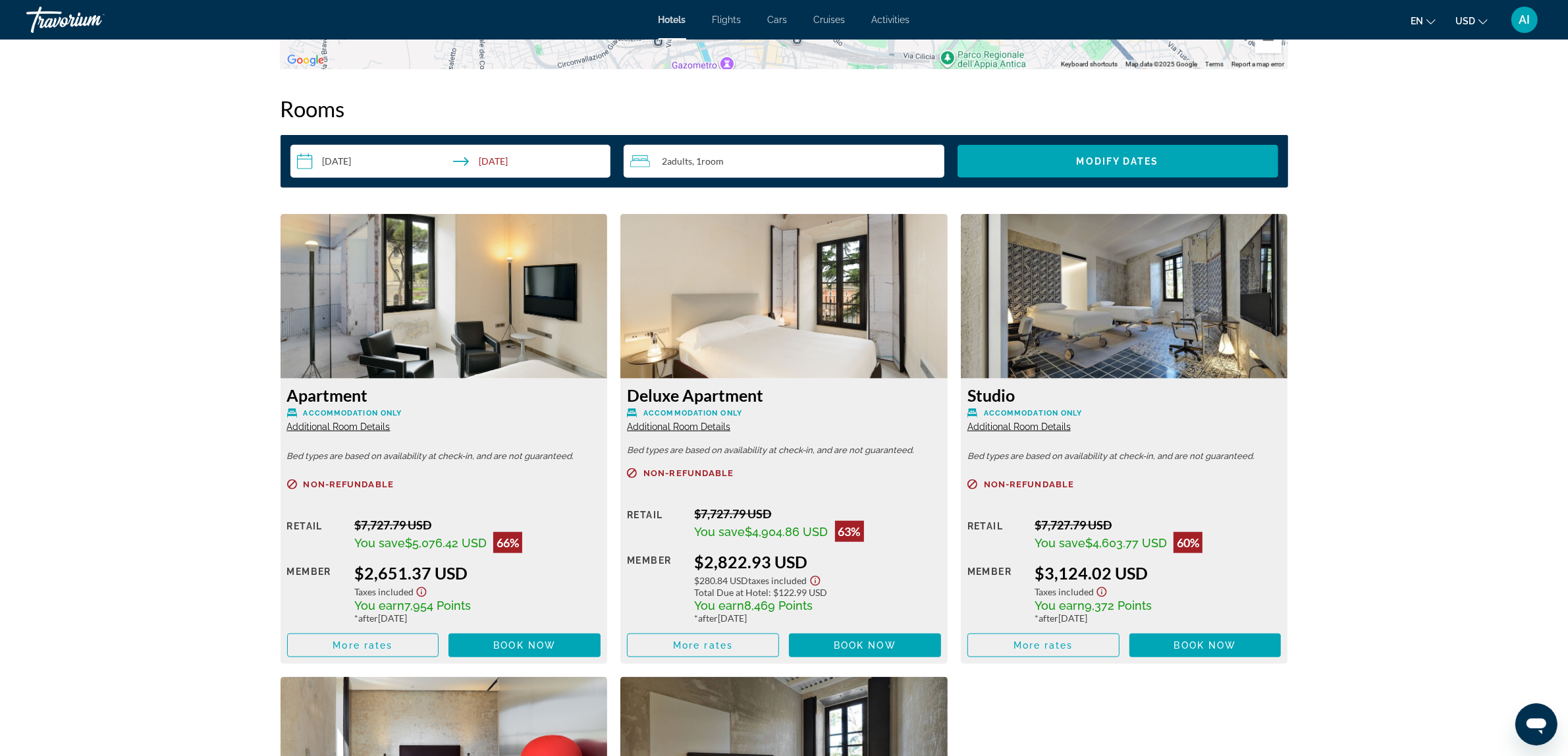
scroll to position [1646, 0]
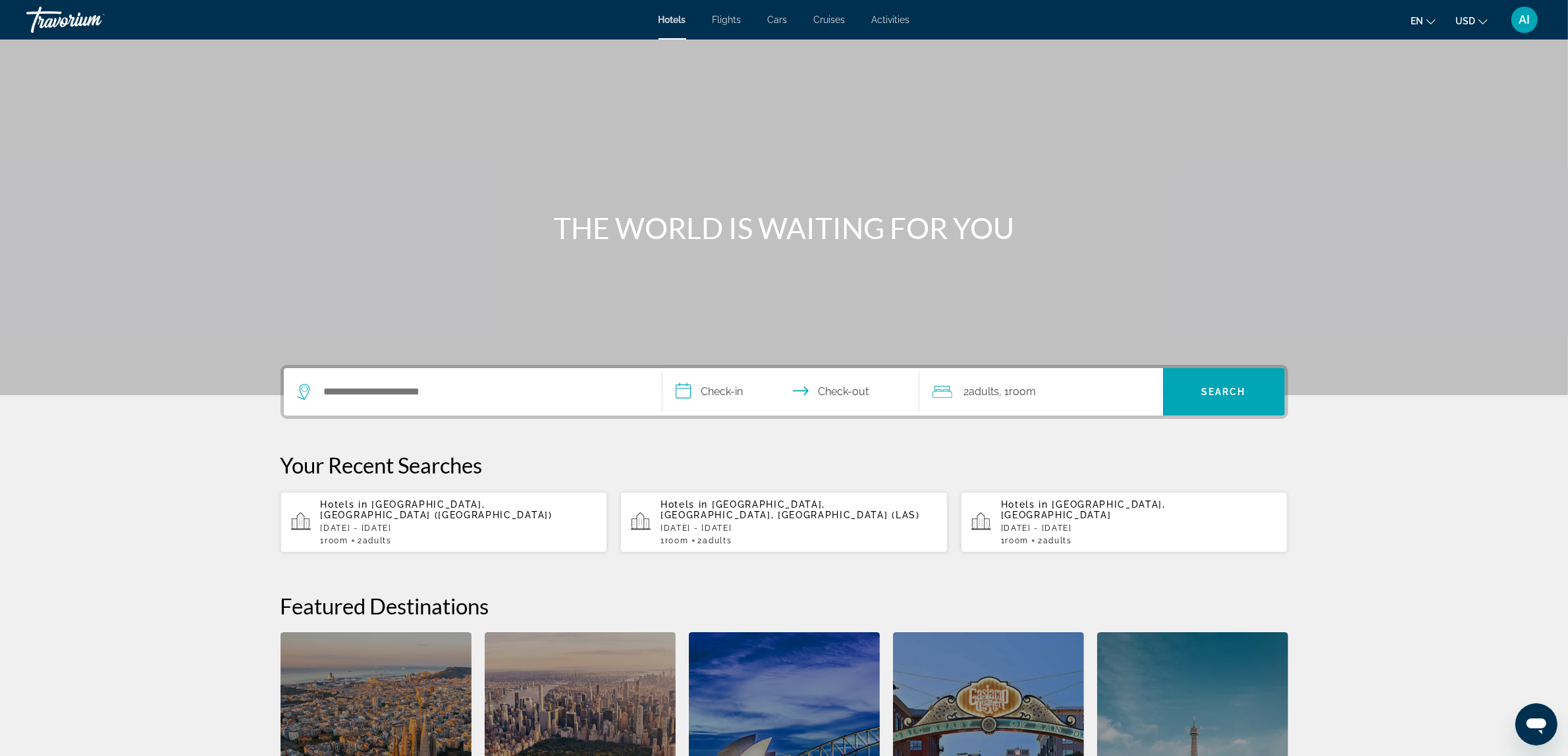
click at [890, 24] on span "Activities" at bounding box center [891, 20] width 39 height 11
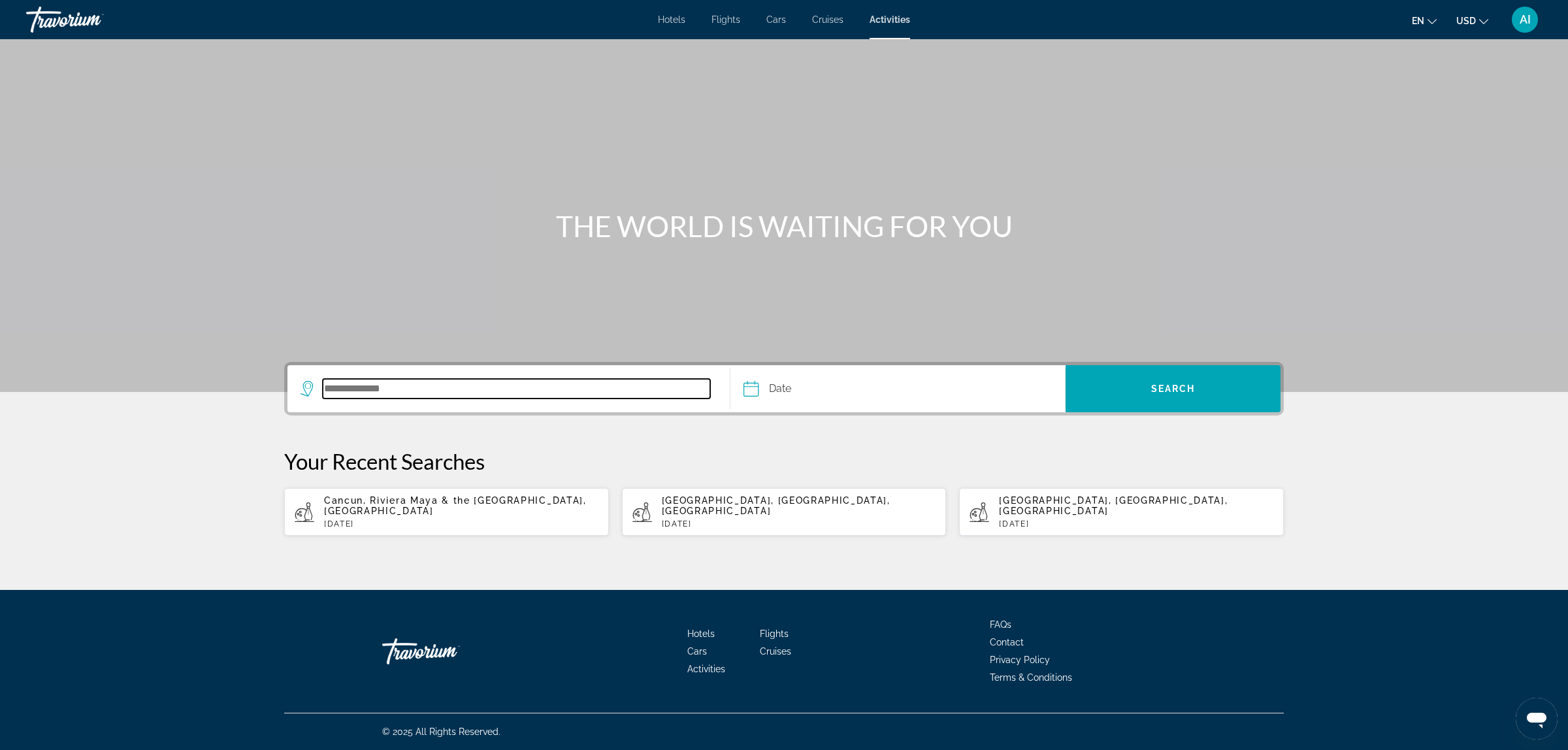
click at [461, 395] on input "Search destination" at bounding box center [515, 389] width 387 height 20
type input "******"
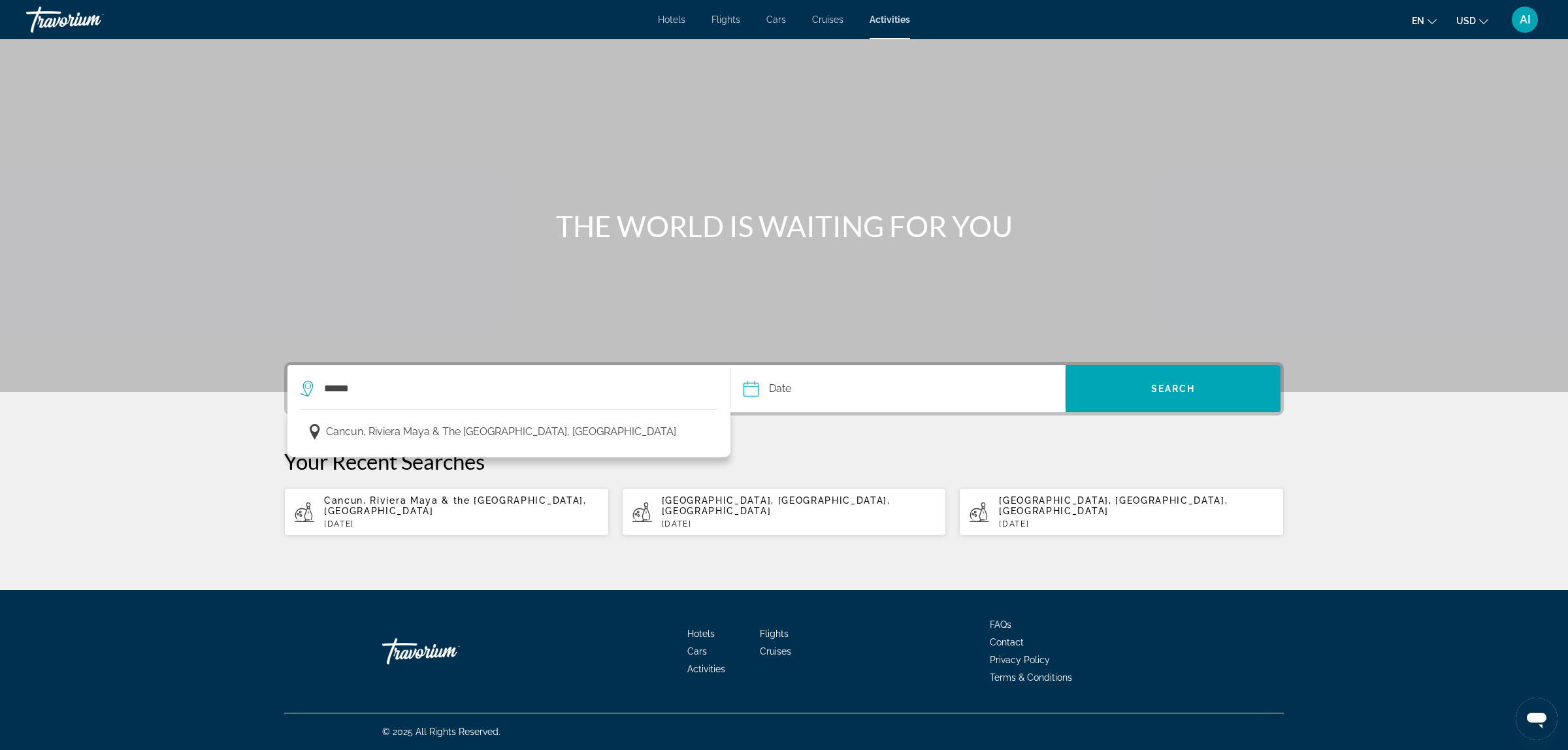
click at [771, 393] on input "Date" at bounding box center [822, 391] width 166 height 51
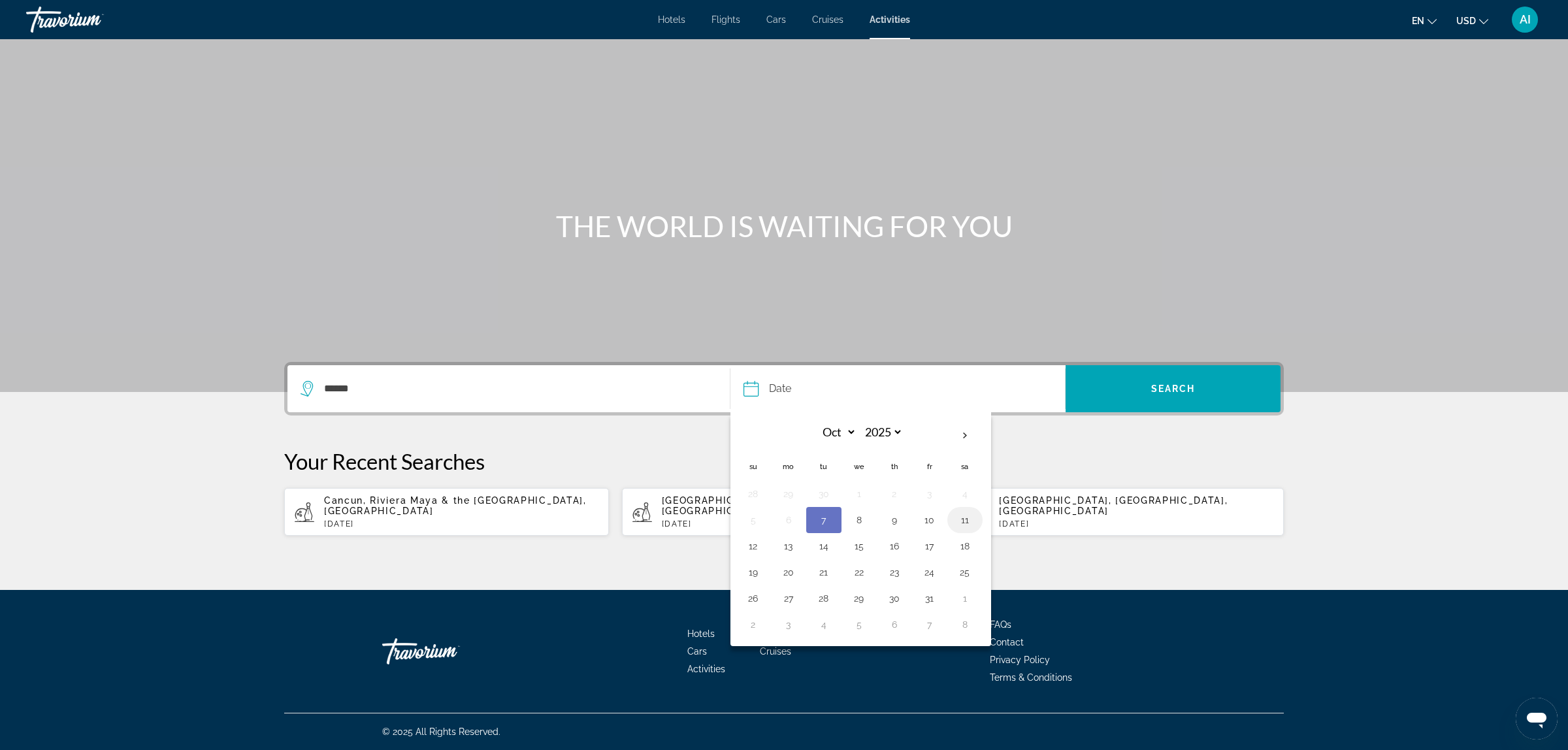
click at [967, 525] on button "11" at bounding box center [964, 520] width 21 height 19
type input "**********"
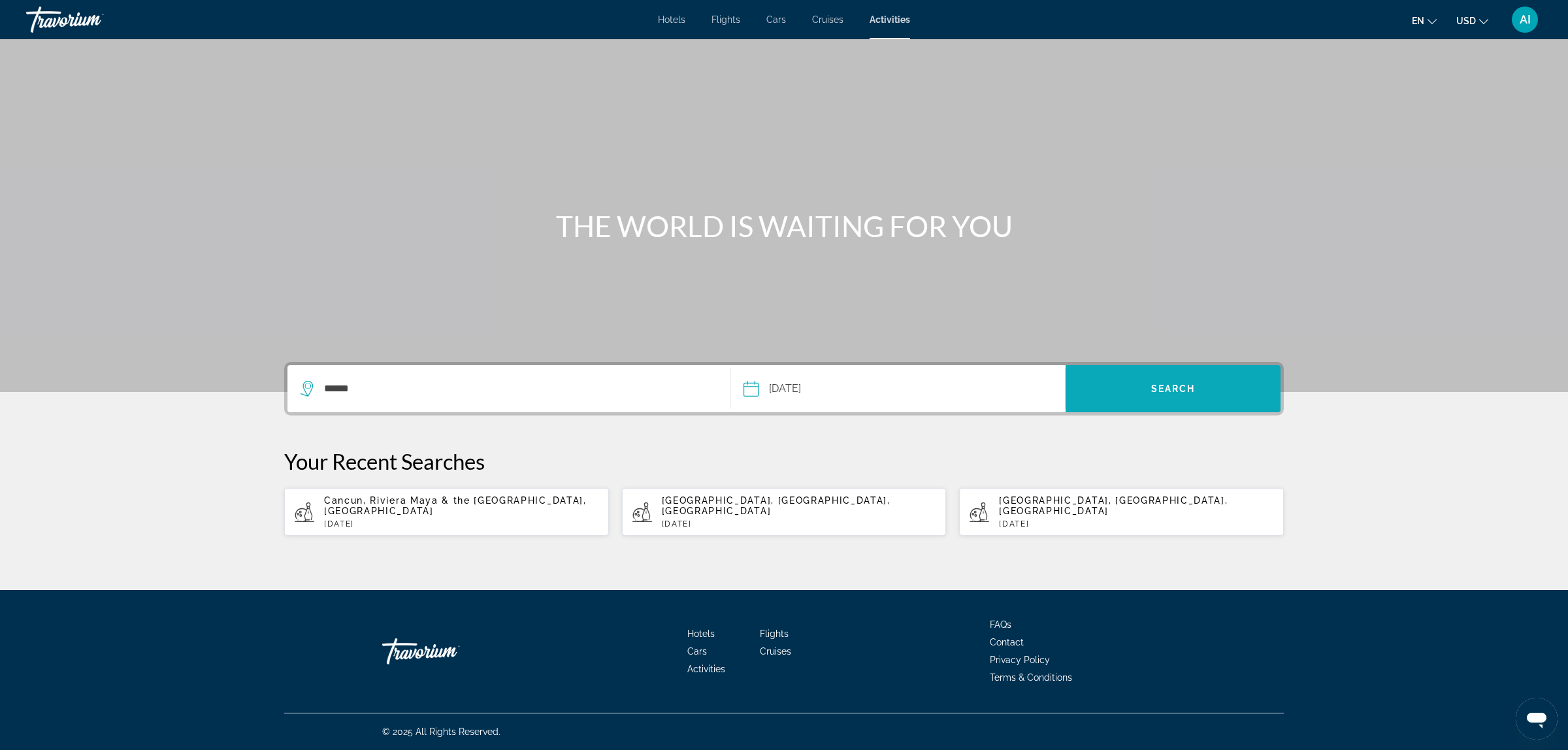
click at [1159, 396] on span "Search" at bounding box center [1172, 389] width 215 height 31
click at [1159, 394] on span "Search" at bounding box center [1172, 389] width 215 height 31
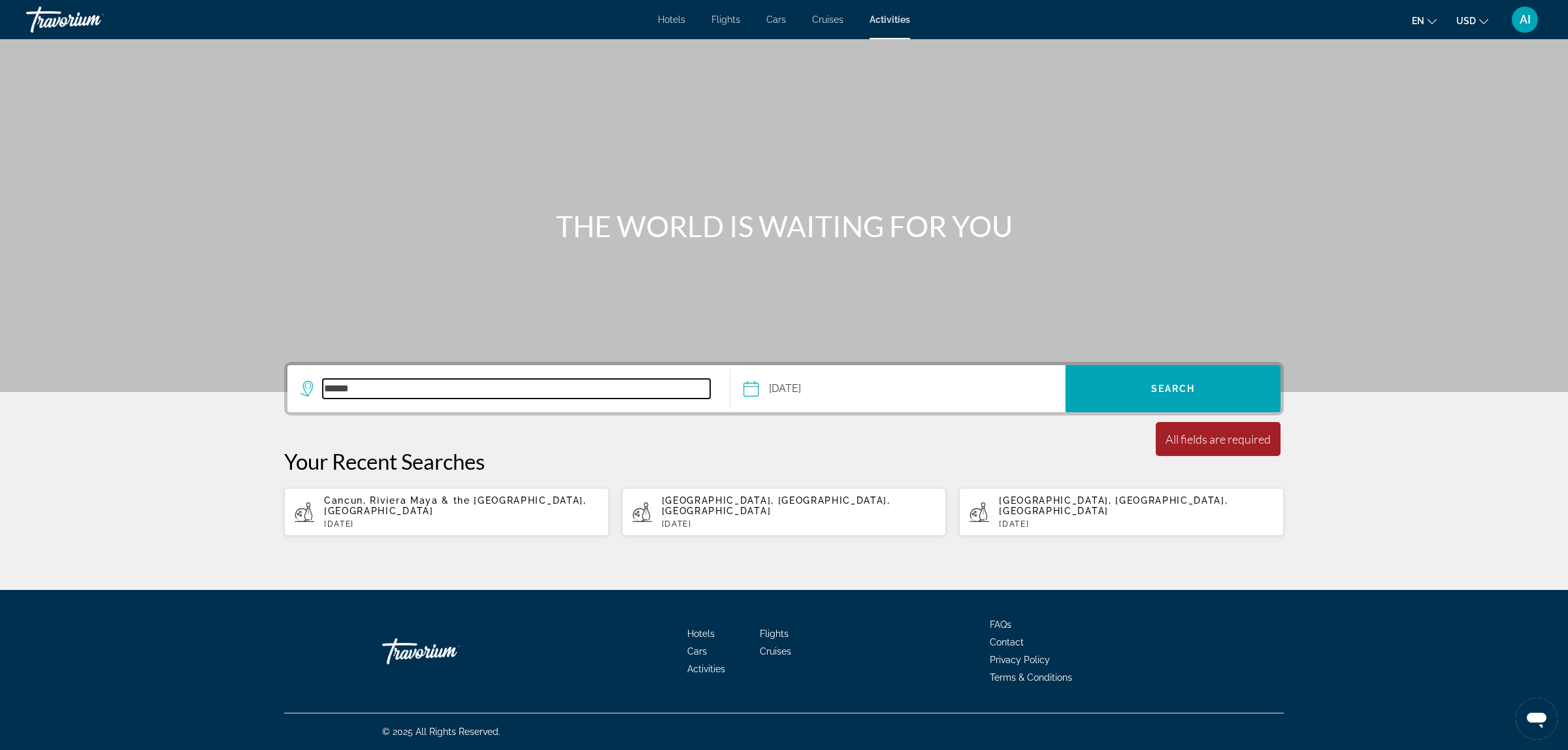
click at [414, 391] on input "******" at bounding box center [515, 389] width 387 height 20
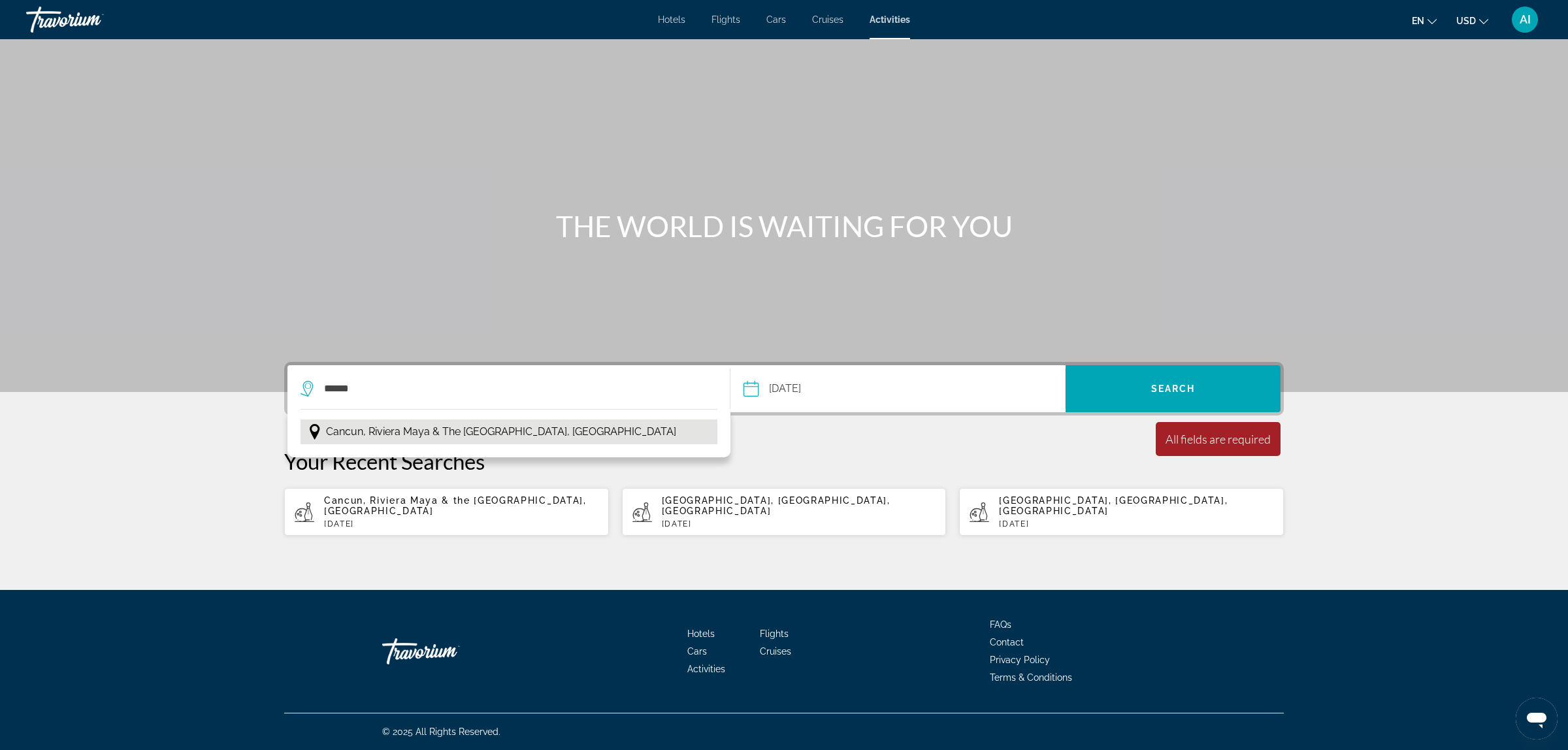
click at [377, 429] on span "Cancun, Riviera Maya & the [GEOGRAPHIC_DATA], [GEOGRAPHIC_DATA]" at bounding box center [501, 431] width 350 height 19
type input "**********"
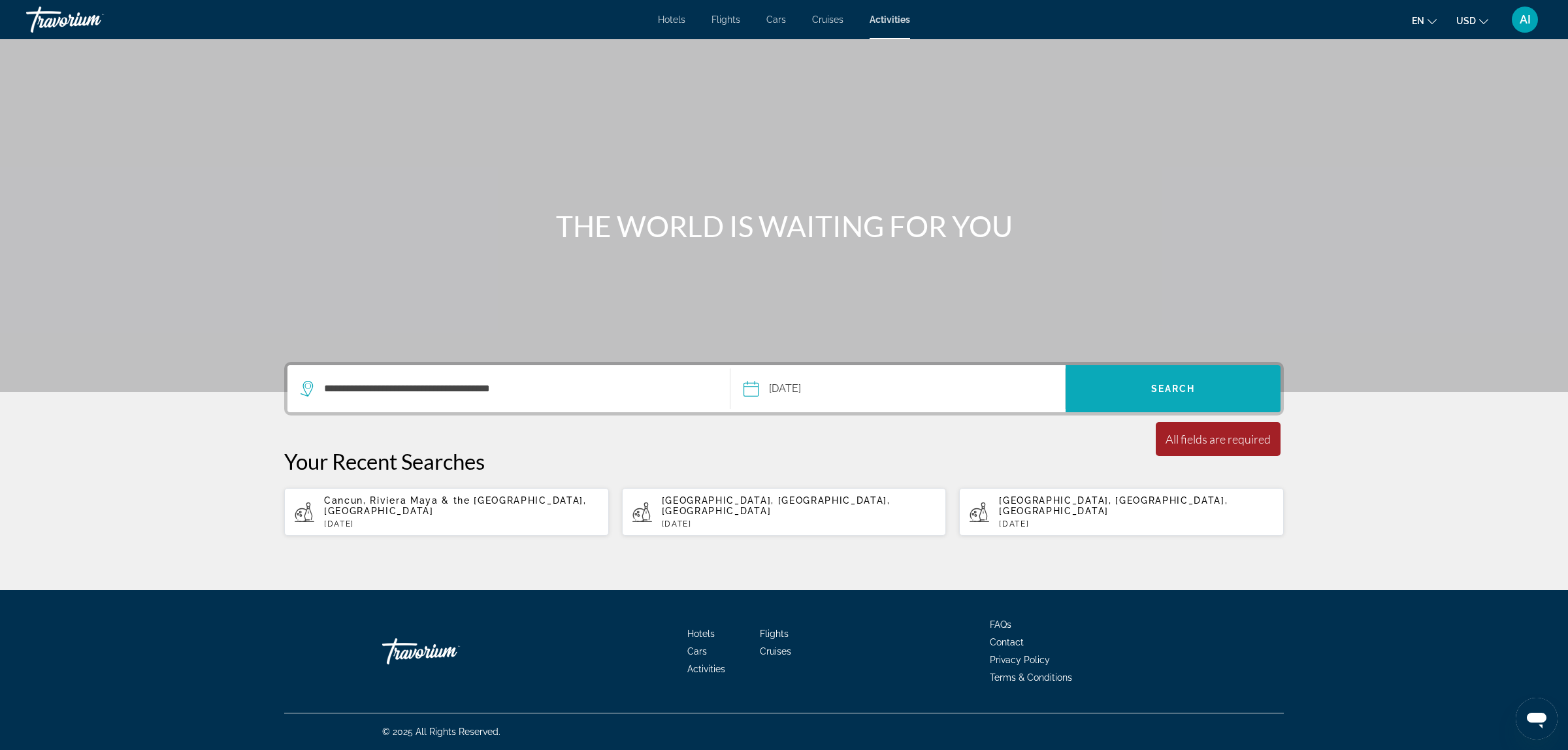
click at [1211, 380] on span "Search" at bounding box center [1172, 389] width 215 height 31
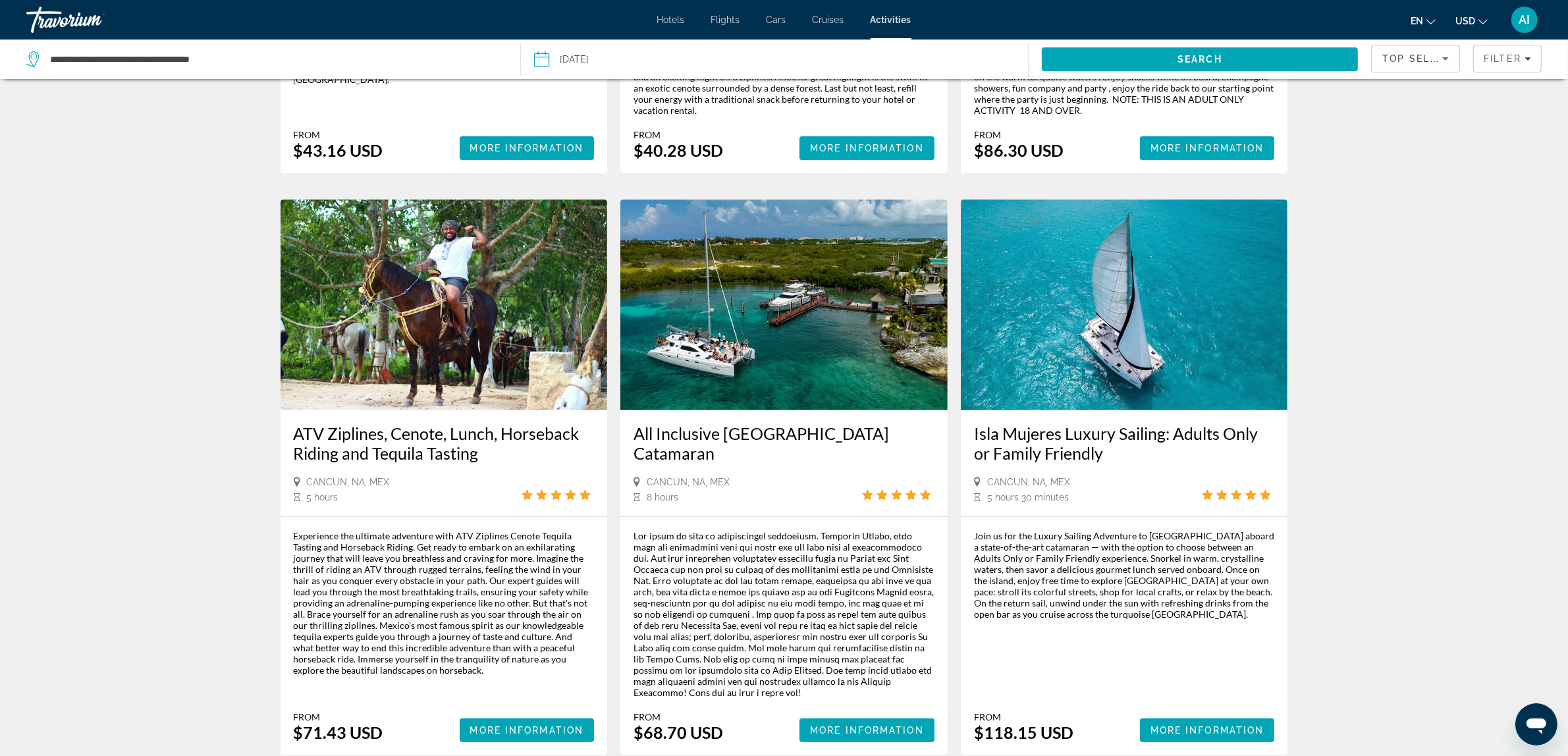
scroll to position [548, 0]
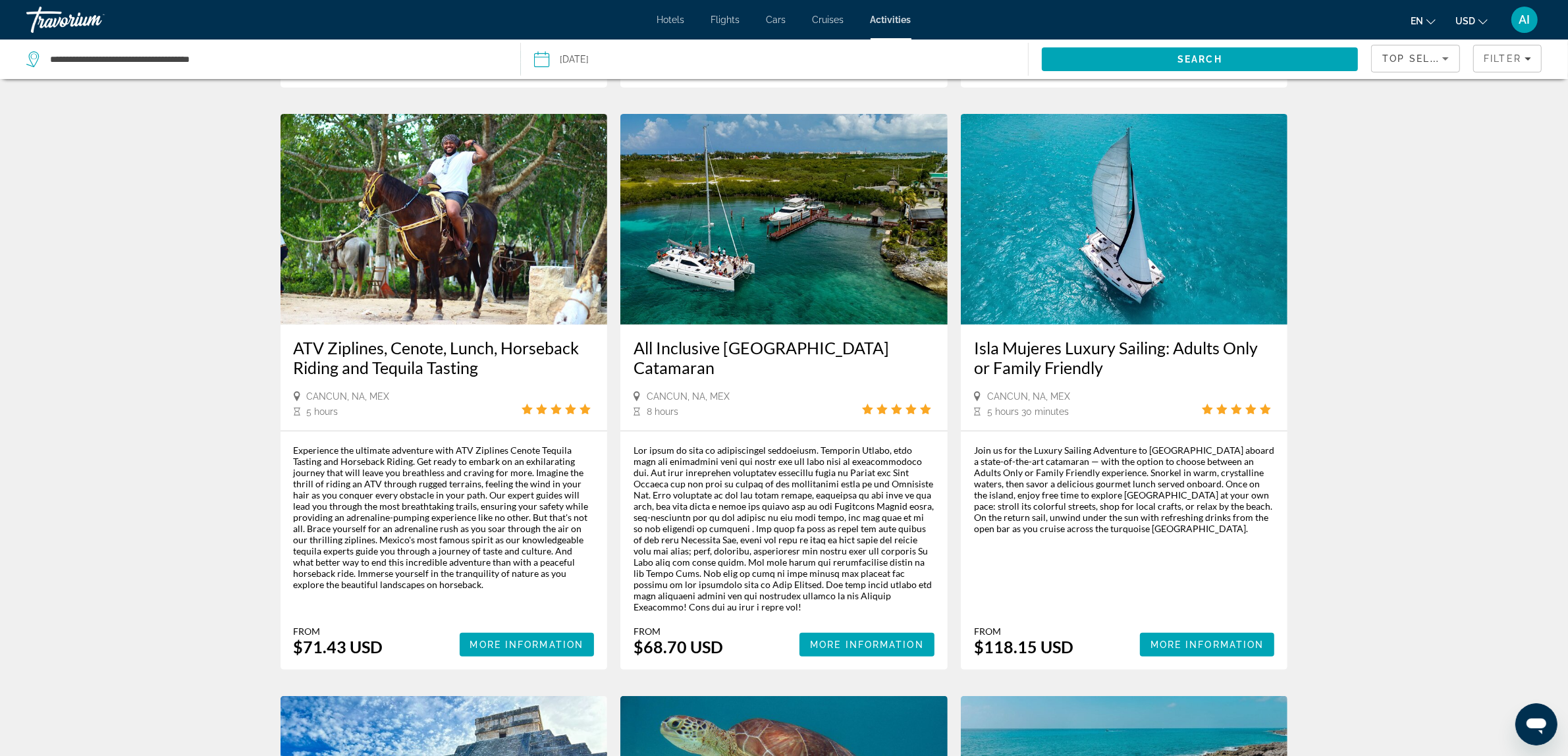
click at [785, 339] on h3 "All Inclusive [GEOGRAPHIC_DATA] Catamaran" at bounding box center [784, 358] width 301 height 40
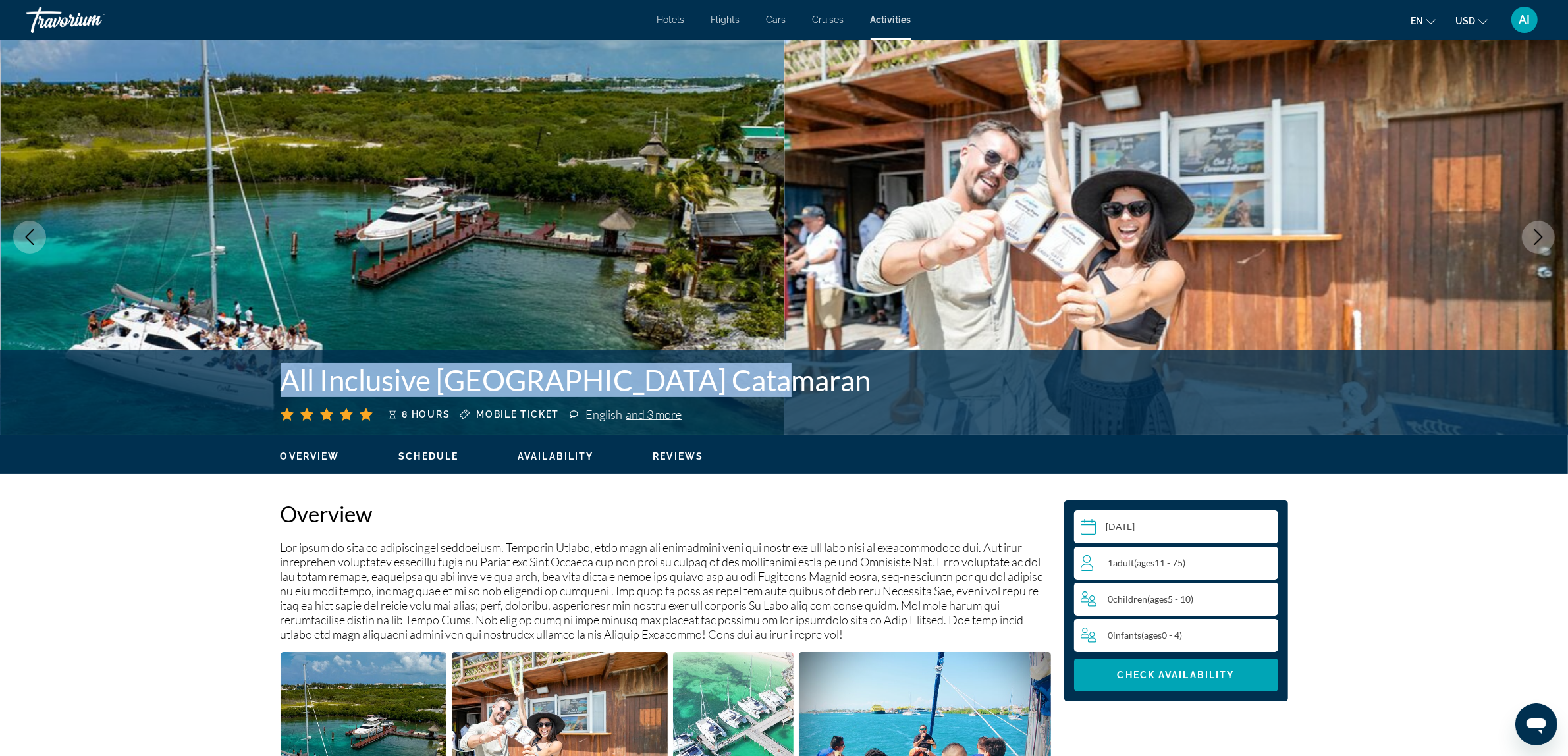
drag, startPoint x: 282, startPoint y: 386, endPoint x: 743, endPoint y: 378, distance: 461.1
click at [743, 378] on h1 "All Inclusive [GEOGRAPHIC_DATA] Catamaran" at bounding box center [679, 379] width 797 height 35
copy h1 "All Inclusive [GEOGRAPHIC_DATA] Catamaran"
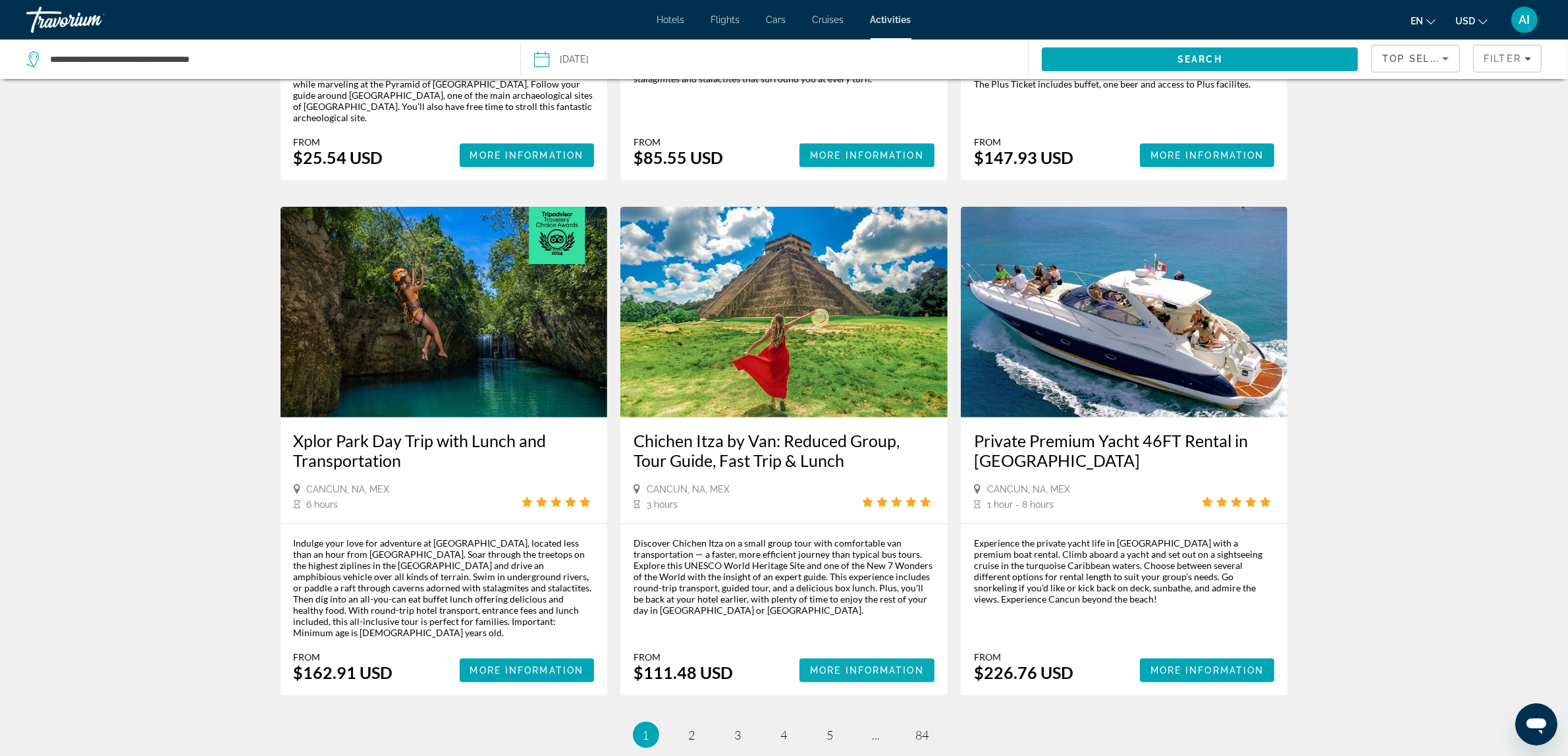
scroll to position [1723, 0]
